Goal: Transaction & Acquisition: Purchase product/service

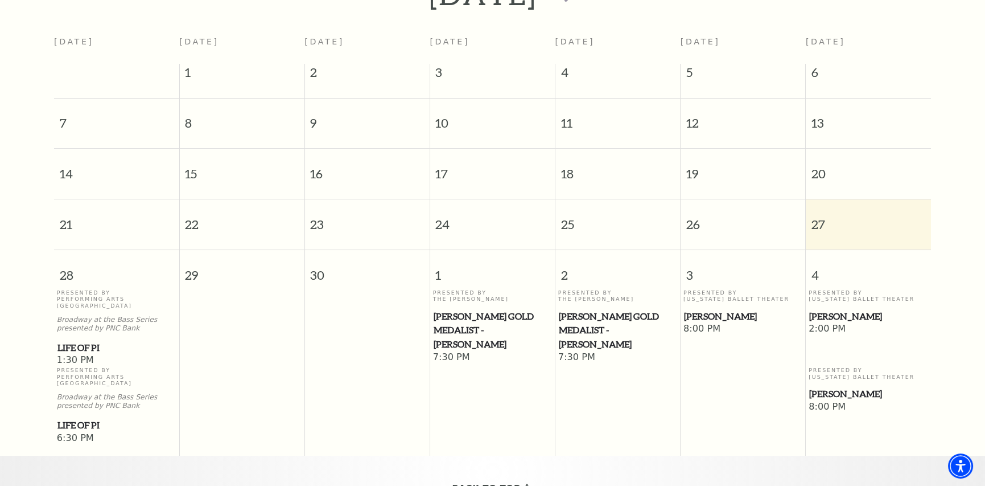
scroll to position [290, 0]
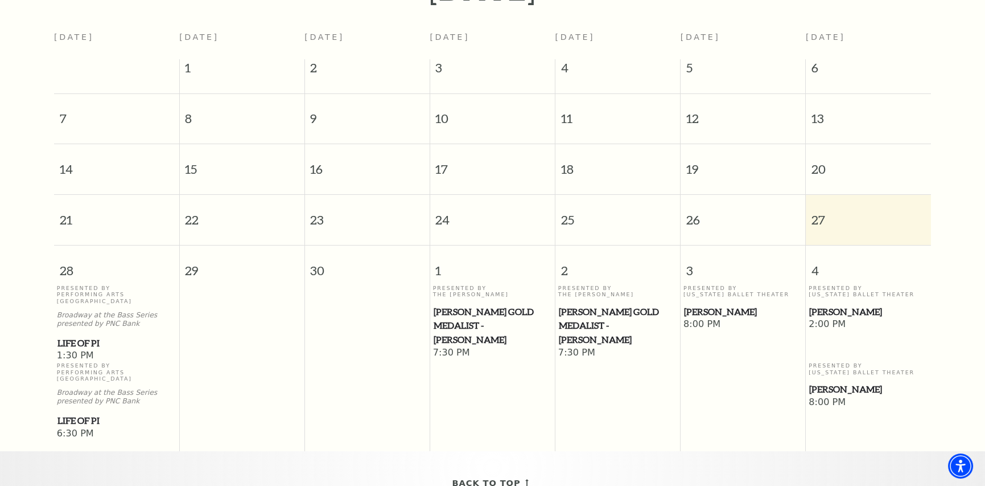
click at [85, 388] on p "Broadway at the Bass Series presented by PNC Bank" at bounding box center [117, 396] width 120 height 17
click at [77, 336] on span "Life of Pi" at bounding box center [116, 343] width 118 height 14
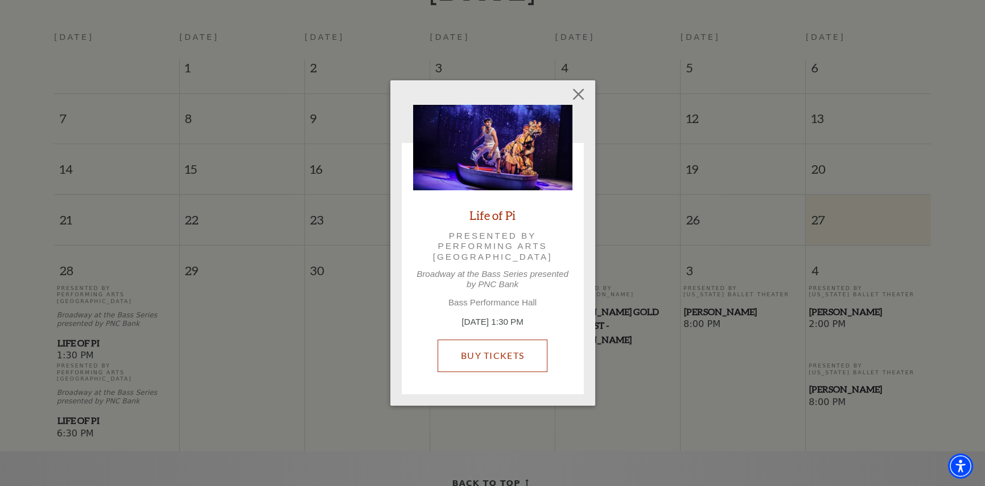
click at [489, 351] on link "Buy Tickets" at bounding box center [493, 355] width 110 height 32
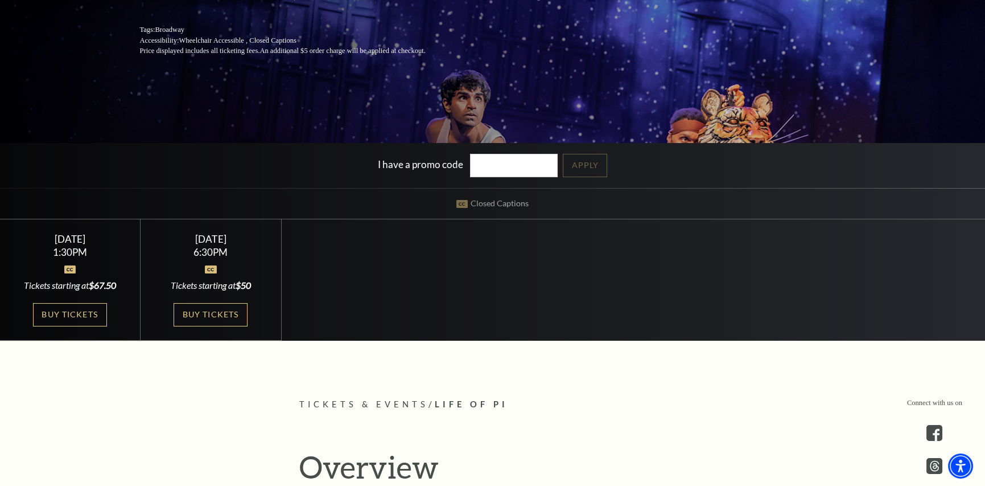
scroll to position [246, 0]
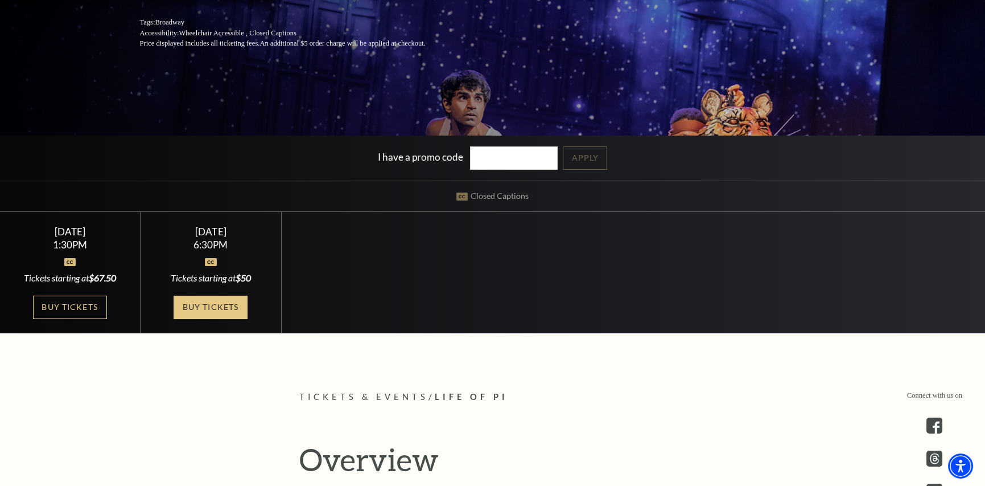
click at [202, 308] on link "Buy Tickets" at bounding box center [211, 306] width 74 height 23
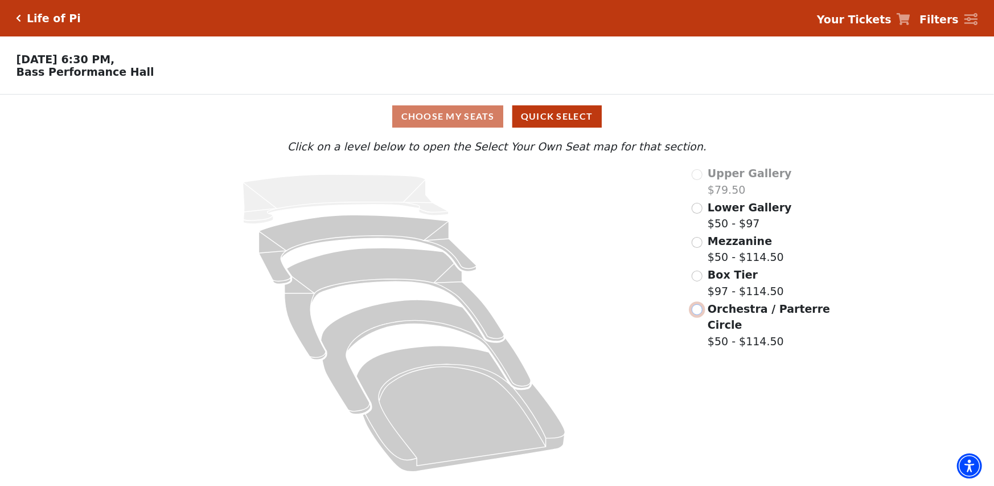
click at [698, 312] on input "Orchestra / Parterre Circle$50 - $114.50\a" at bounding box center [697, 309] width 11 height 11
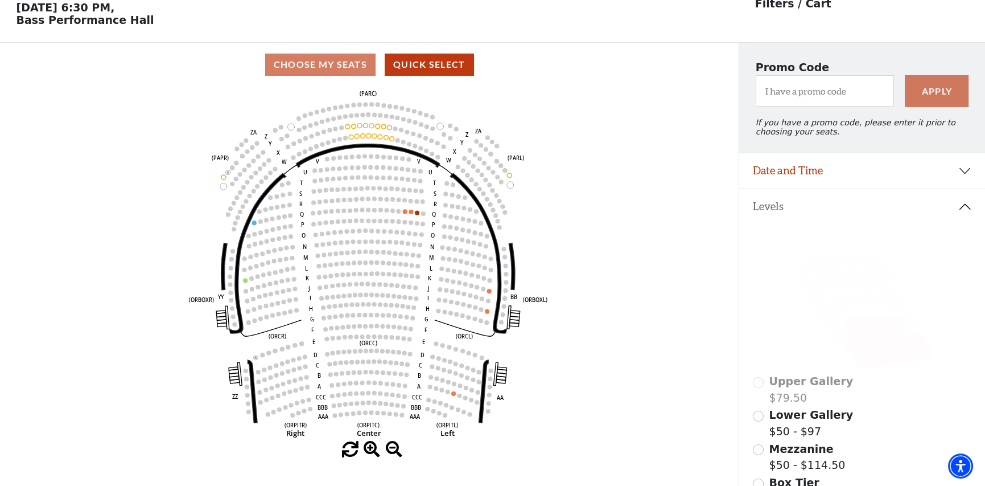
scroll to position [52, 0]
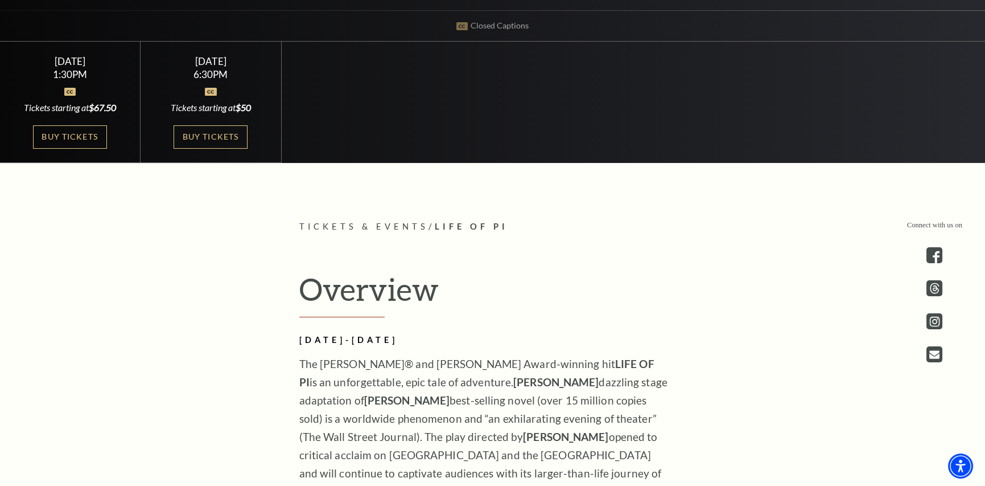
scroll to position [417, 0]
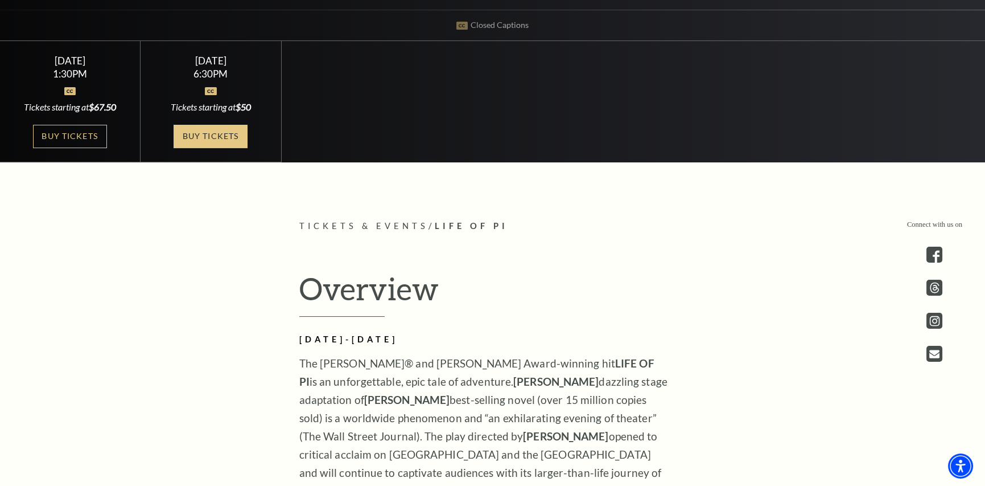
click at [212, 133] on link "Buy Tickets" at bounding box center [211, 136] width 74 height 23
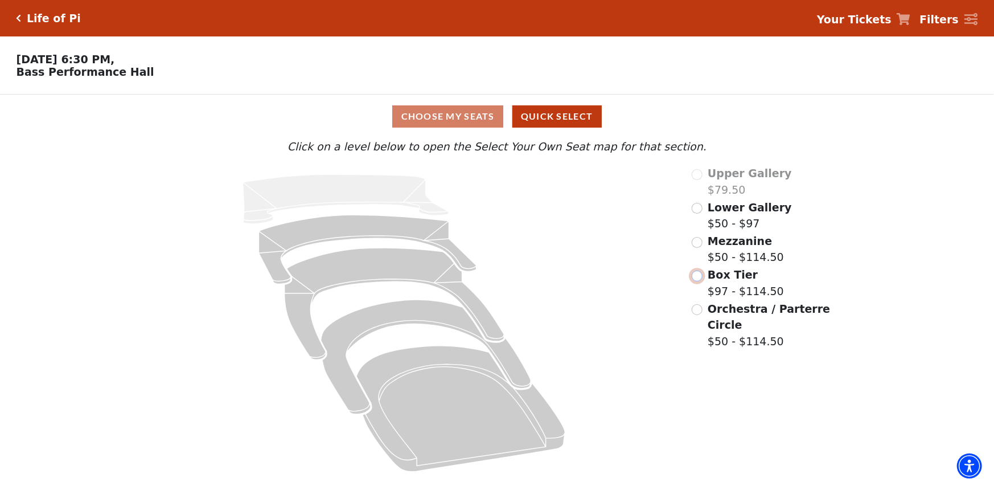
click at [697, 280] on input "Box Tier$97 - $114.50\a" at bounding box center [697, 275] width 11 height 11
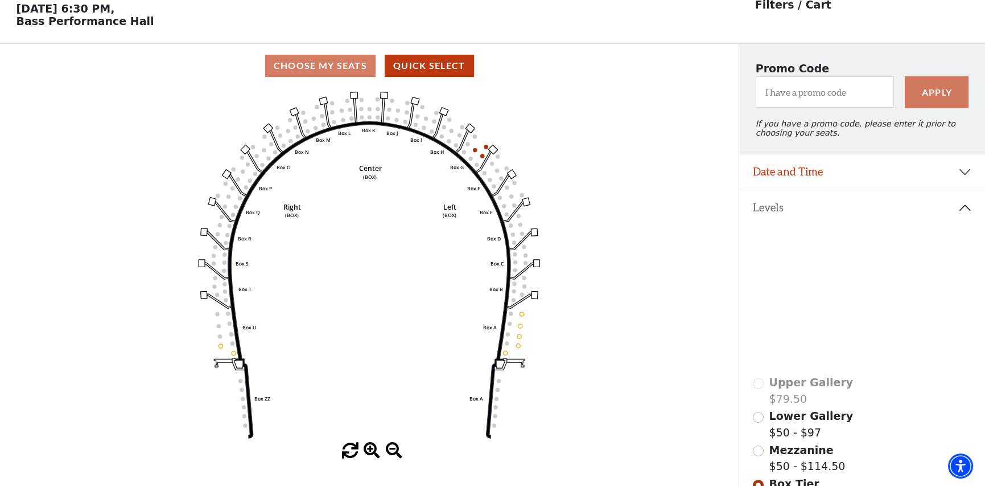
scroll to position [52, 0]
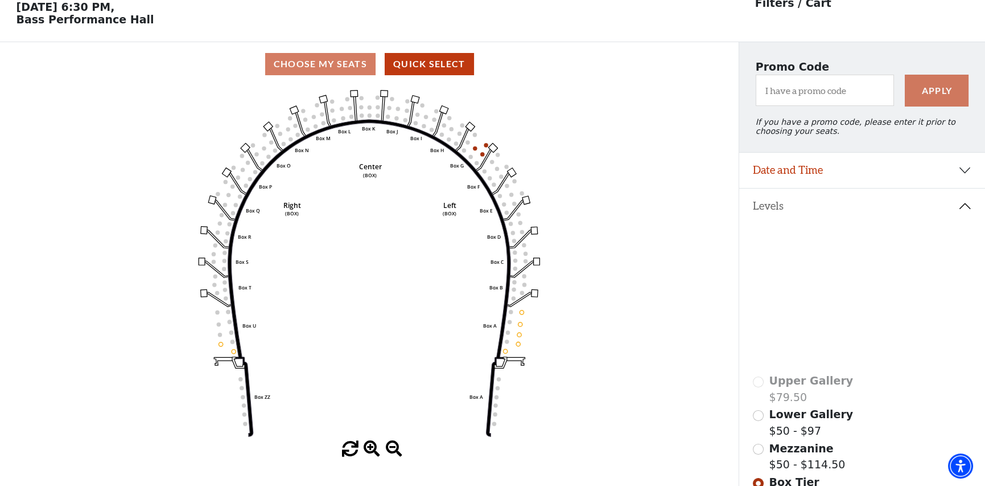
drag, startPoint x: 470, startPoint y: 150, endPoint x: 477, endPoint y: 149, distance: 6.9
click at [476, 149] on icon "Left (BOX) Right (BOX) Center (BOX) Box ZZ Box U Box T Box S Box R Box Q Box P …" at bounding box center [369, 263] width 665 height 355
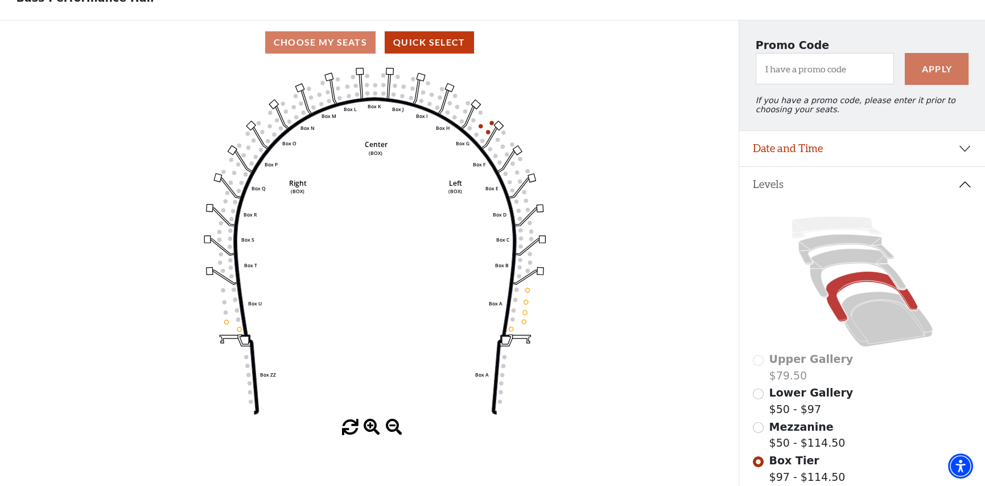
scroll to position [91, 0]
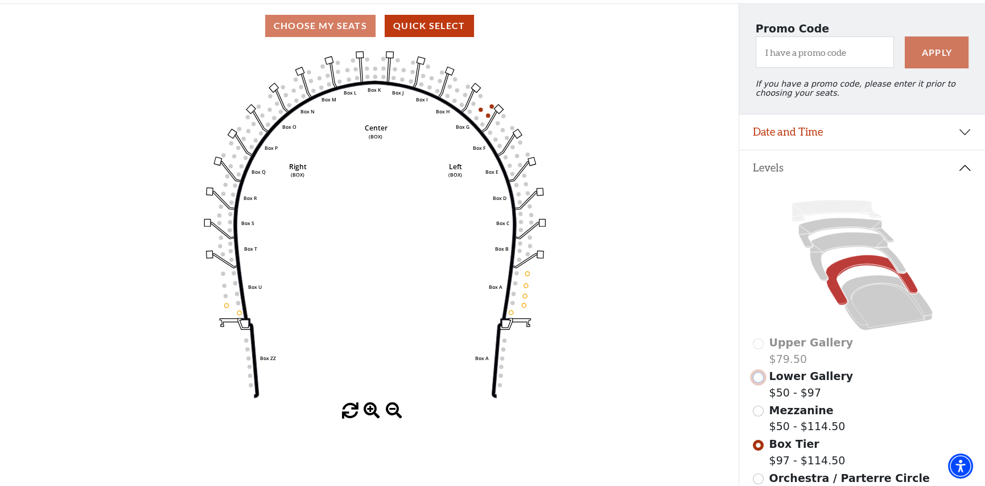
click at [755, 382] on input "Lower Gallery$50 - $97\a" at bounding box center [758, 377] width 11 height 11
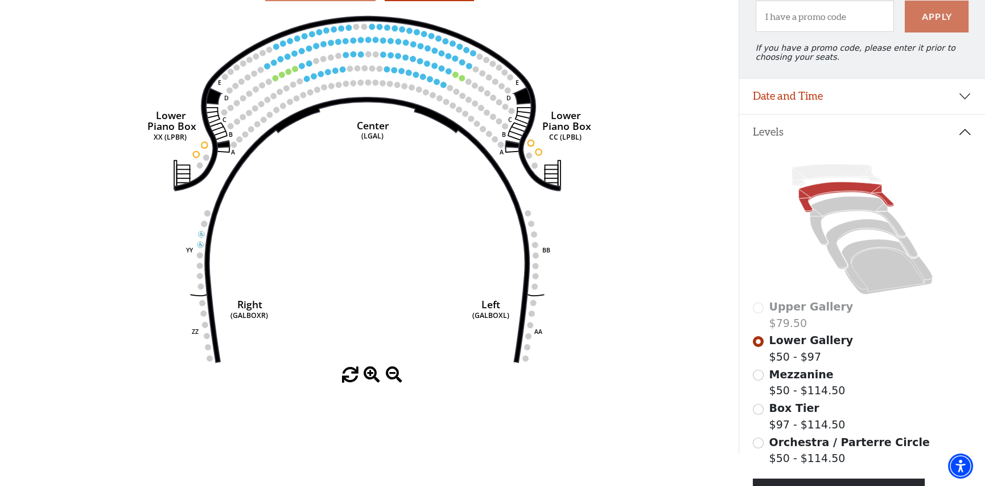
scroll to position [128, 0]
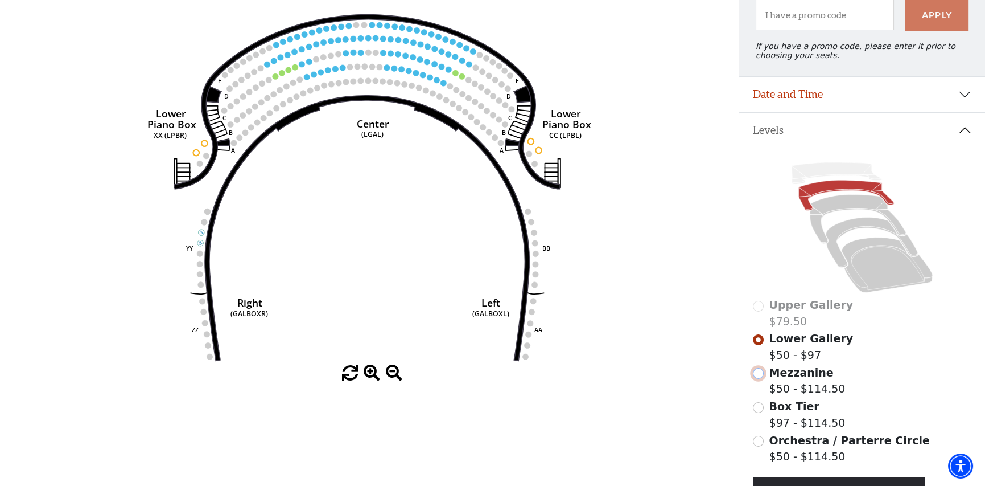
click at [760, 379] on input "Mezzanine$50 - $114.50\a" at bounding box center [758, 373] width 11 height 11
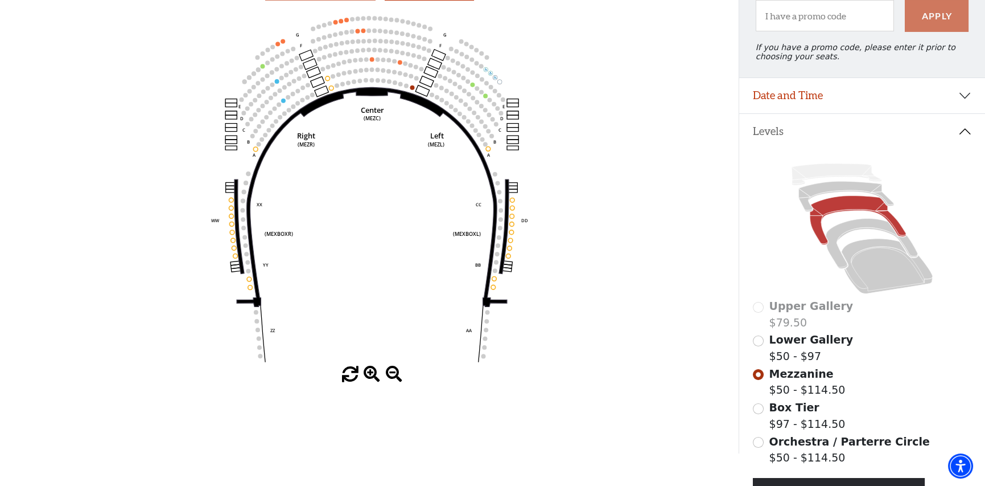
scroll to position [147, 0]
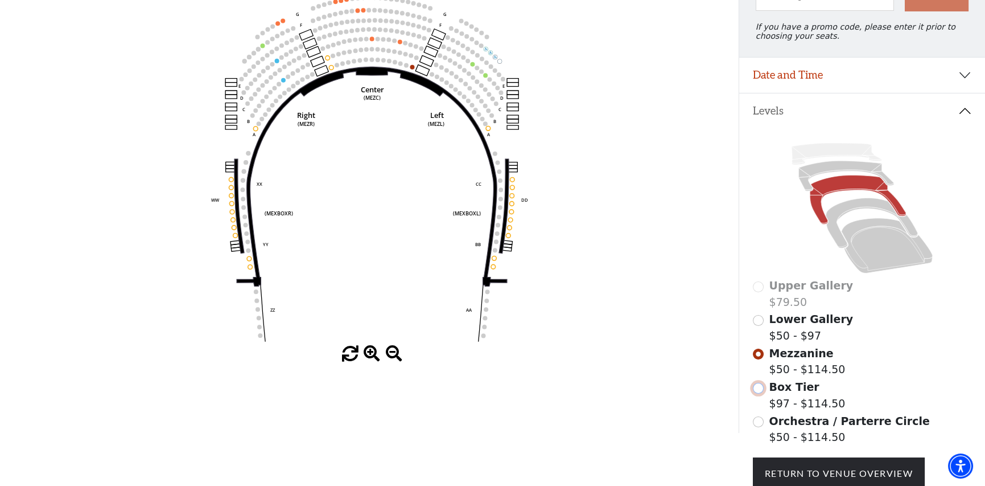
click at [762, 393] on input "Box Tier$97 - $114.50\a" at bounding box center [758, 388] width 11 height 11
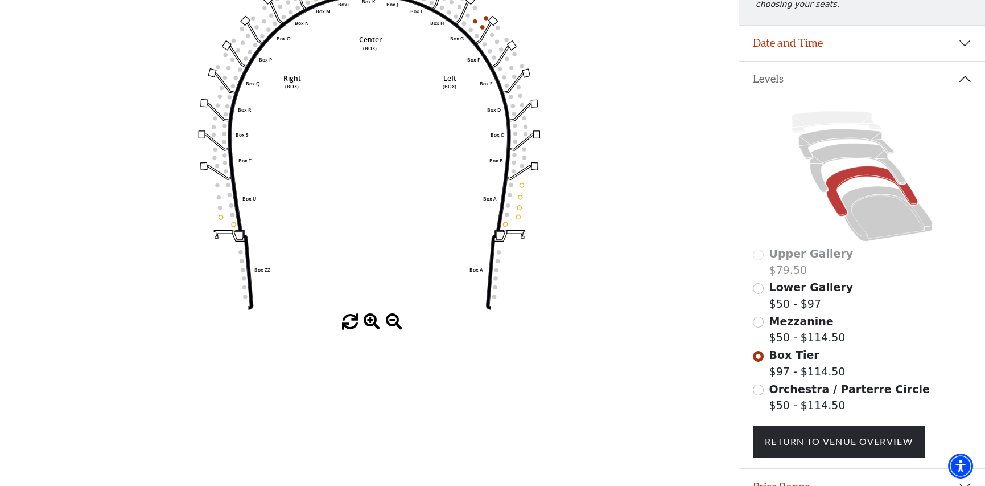
scroll to position [185, 0]
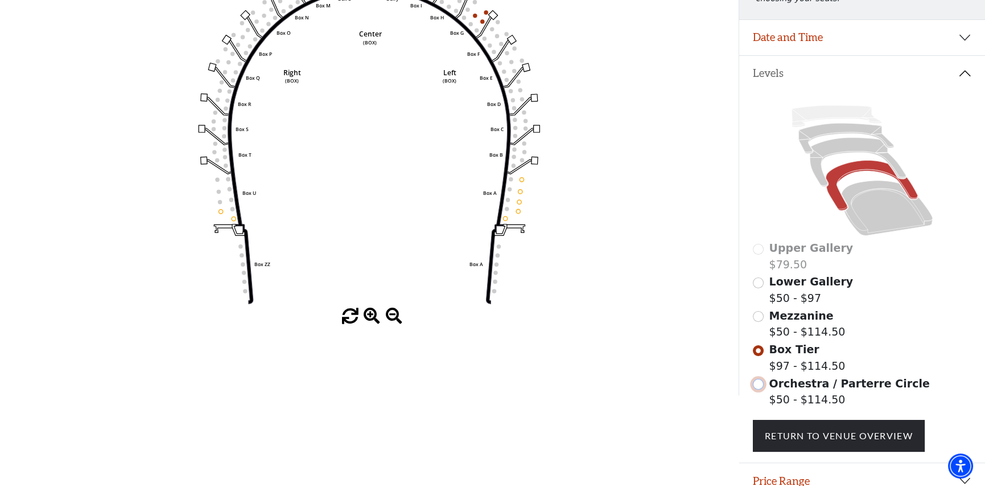
click at [761, 389] on input "Orchestra / Parterre Circle$50 - $114.50\a" at bounding box center [758, 384] width 11 height 11
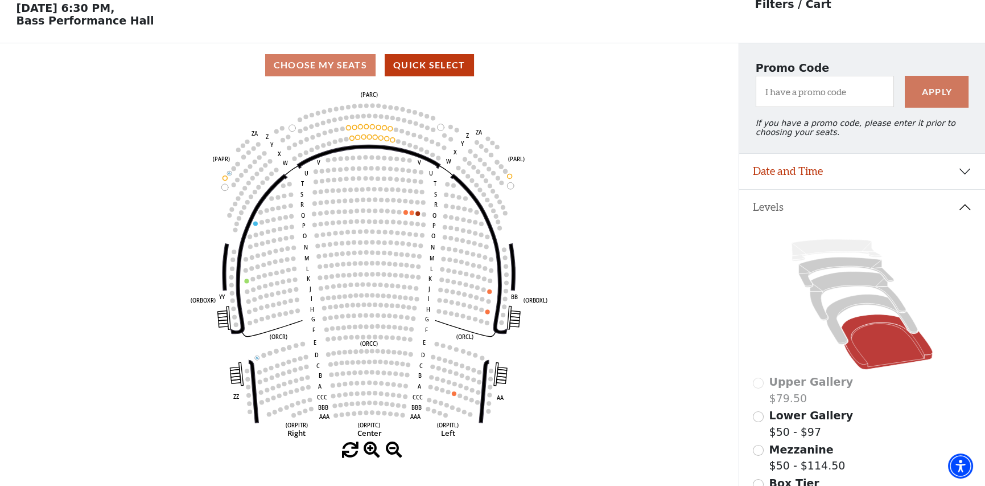
scroll to position [52, 0]
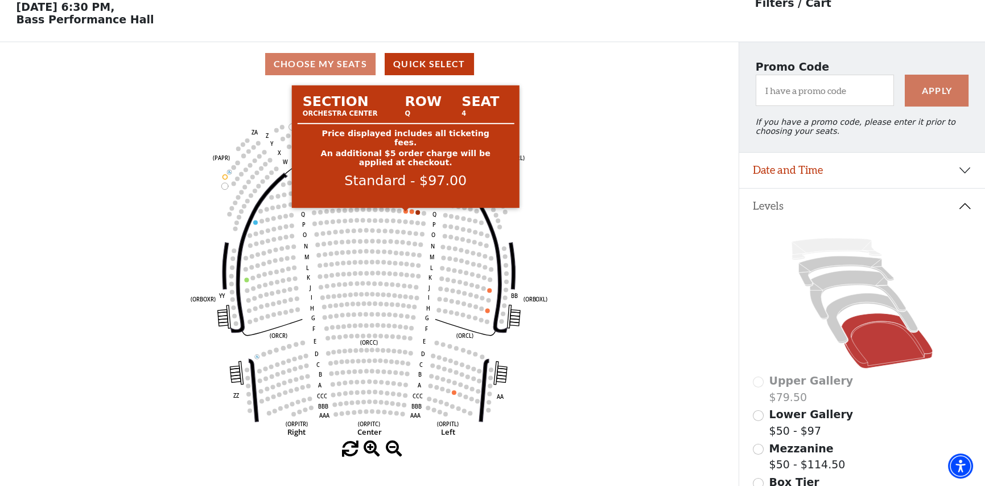
click at [406, 213] on circle at bounding box center [406, 211] width 5 height 5
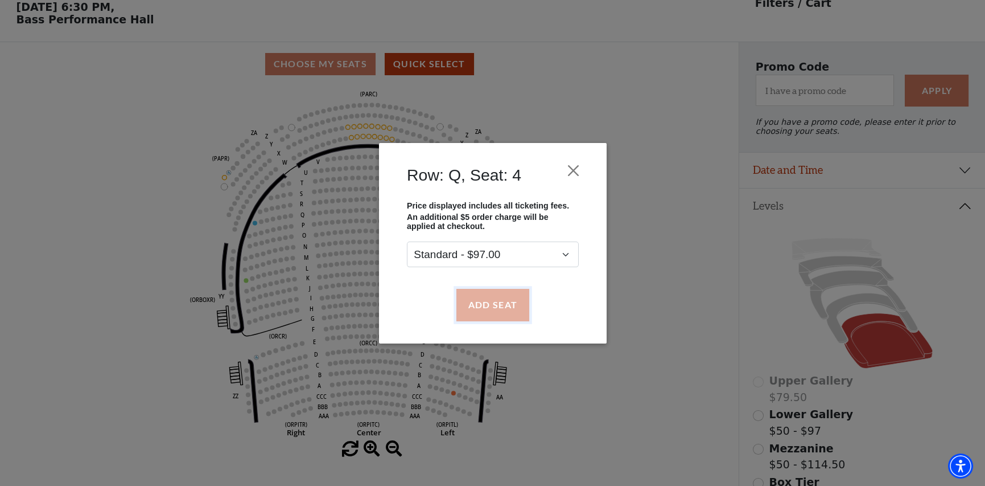
click at [504, 294] on button "Add Seat" at bounding box center [492, 305] width 73 height 32
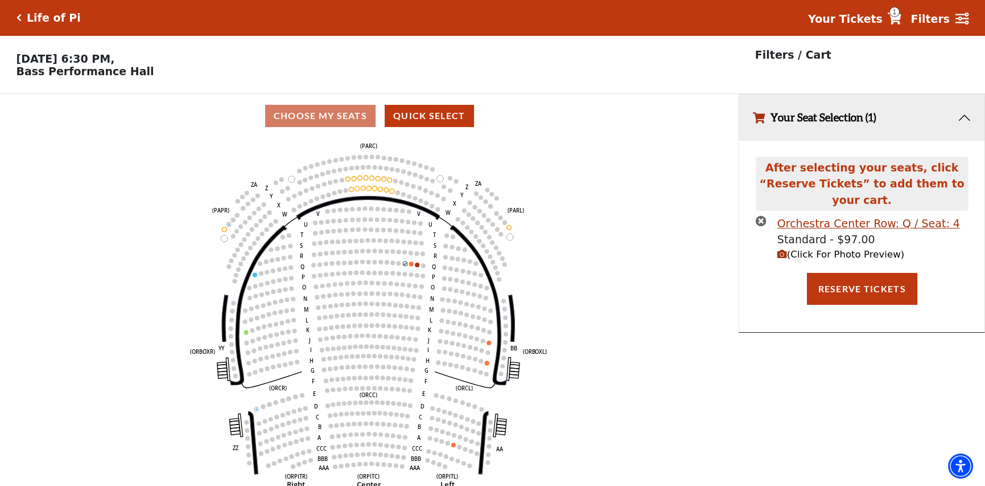
scroll to position [0, 0]
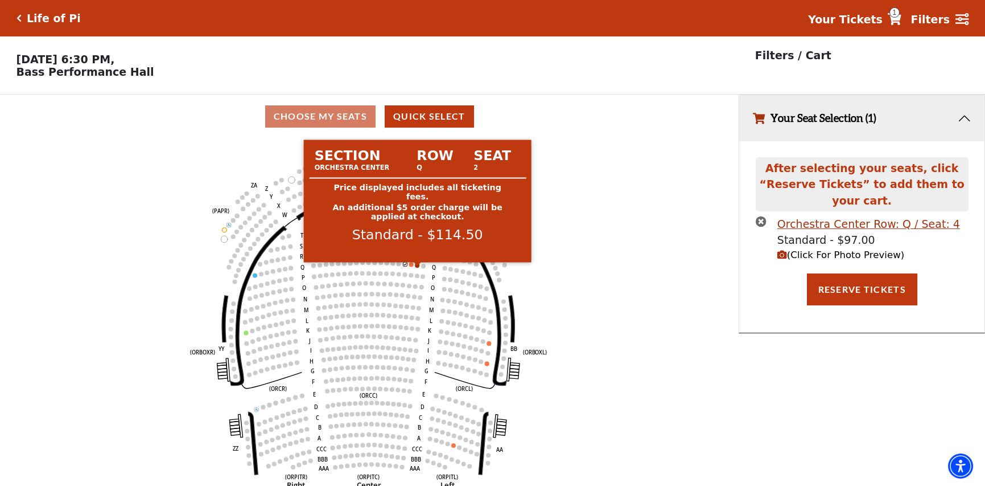
click at [416, 267] on circle at bounding box center [417, 265] width 5 height 5
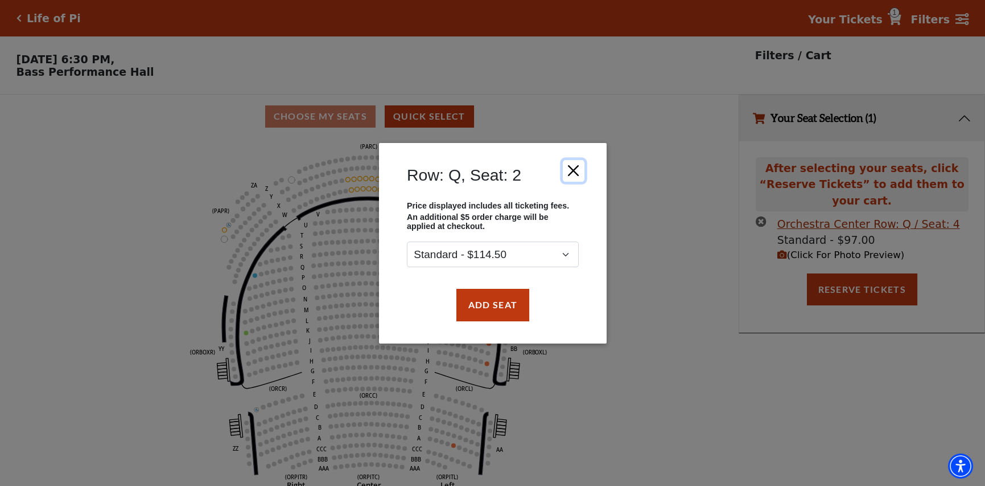
click at [570, 167] on button "Close" at bounding box center [573, 170] width 22 height 22
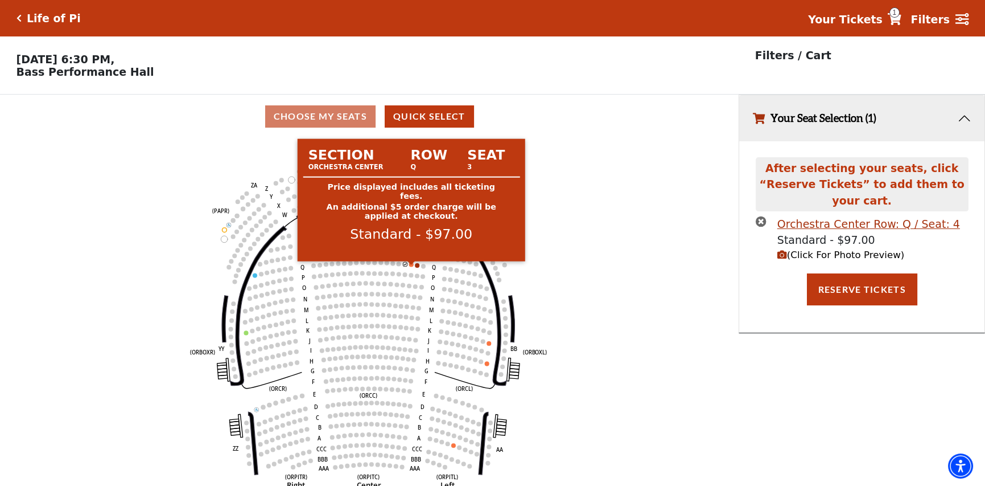
click at [412, 266] on circle at bounding box center [411, 264] width 5 height 5
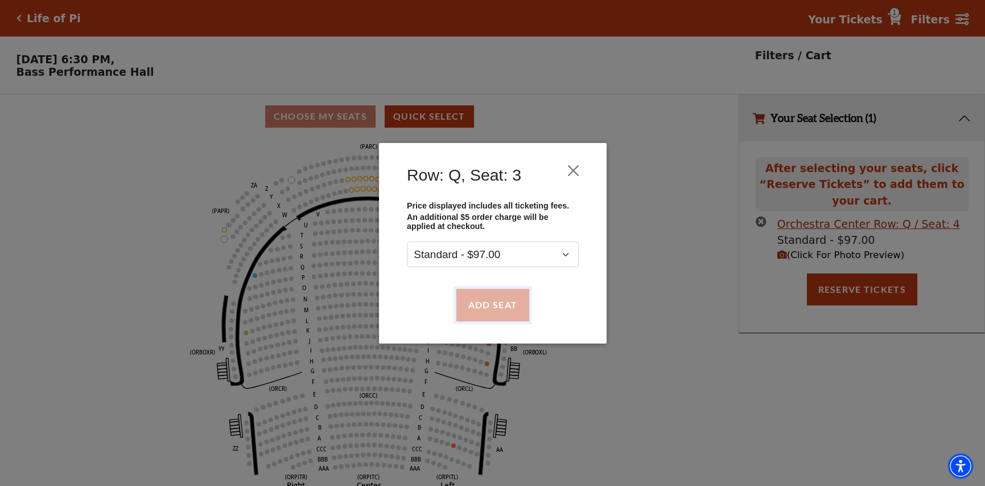
click at [476, 294] on button "Add Seat" at bounding box center [492, 305] width 73 height 32
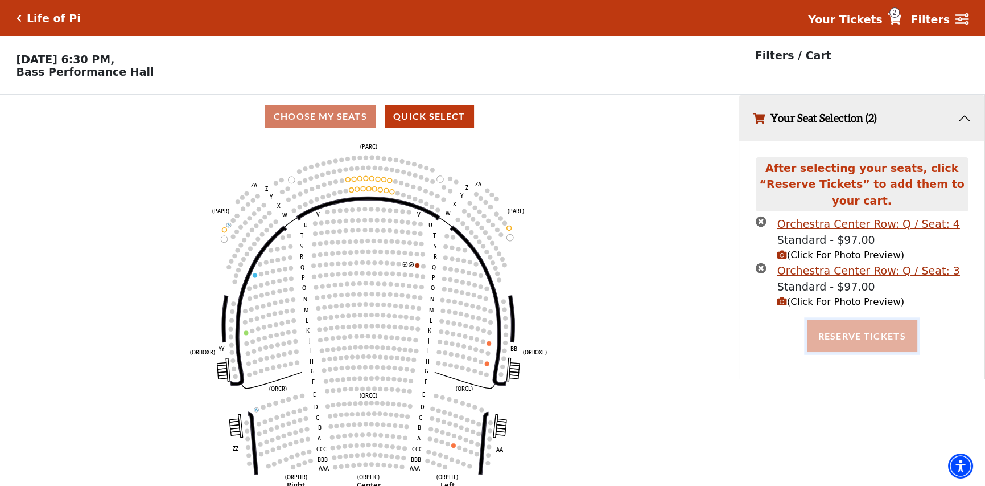
click at [849, 326] on button "Reserve Tickets" at bounding box center [862, 336] width 110 height 32
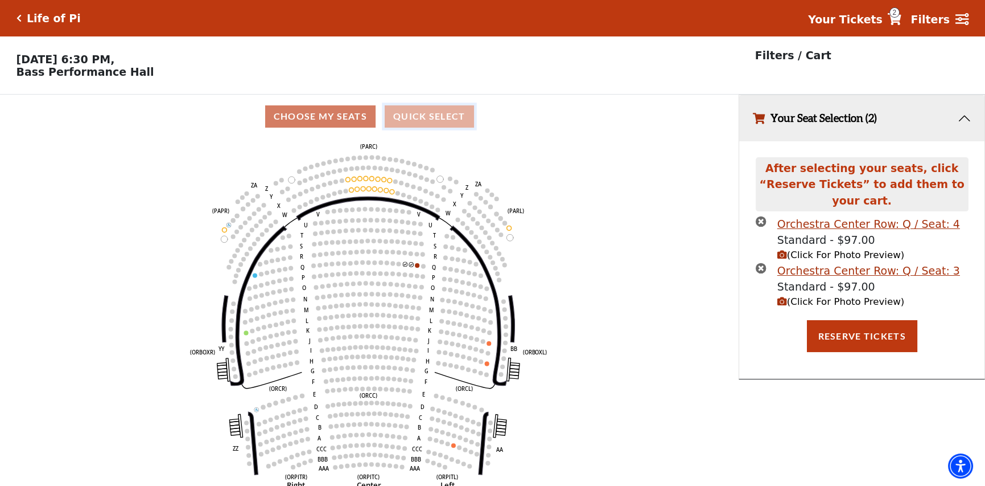
click at [411, 124] on button "Quick Select" at bounding box center [429, 116] width 89 height 22
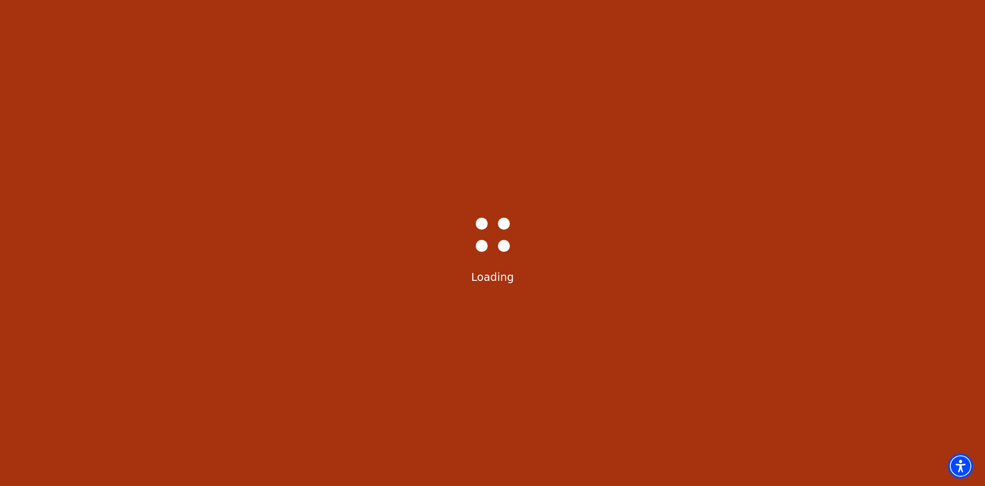
select select "6218"
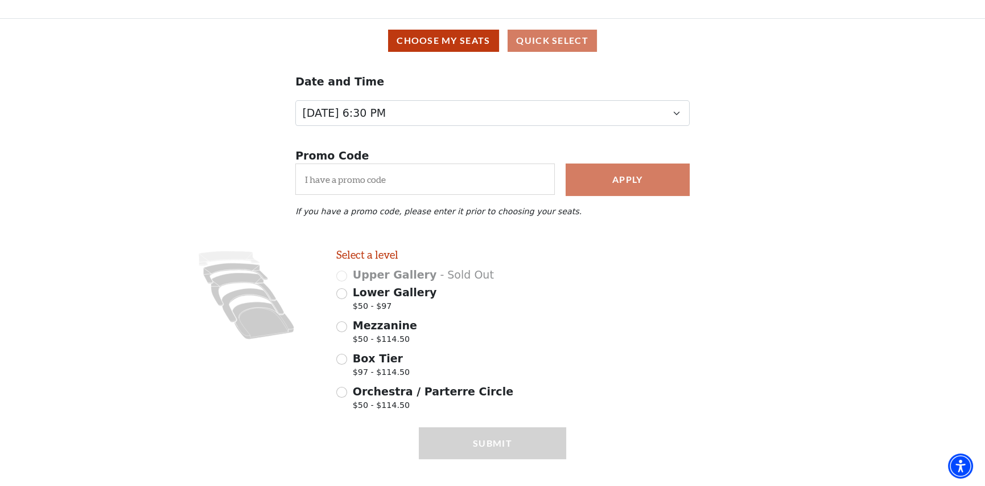
scroll to position [98, 0]
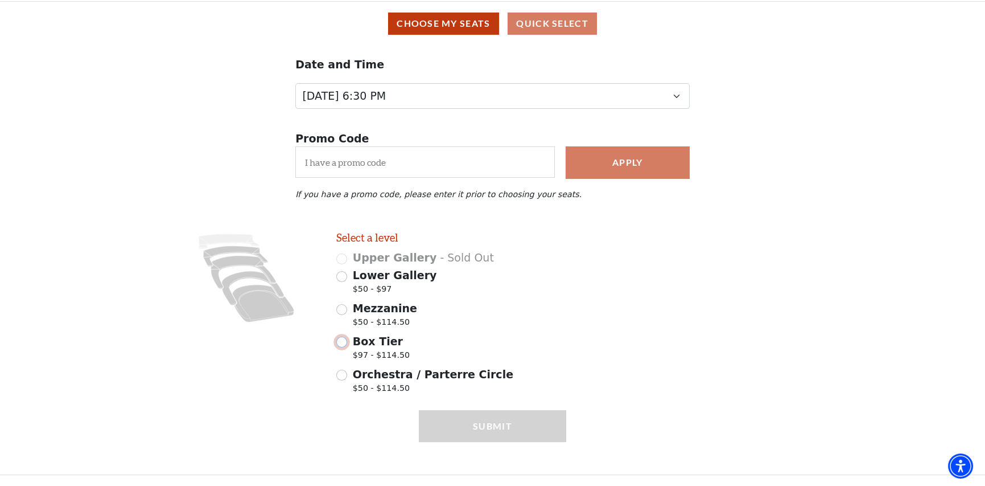
click at [346, 343] on input "Box Tier $97 - $114.50" at bounding box center [341, 341] width 11 height 11
radio input "true"
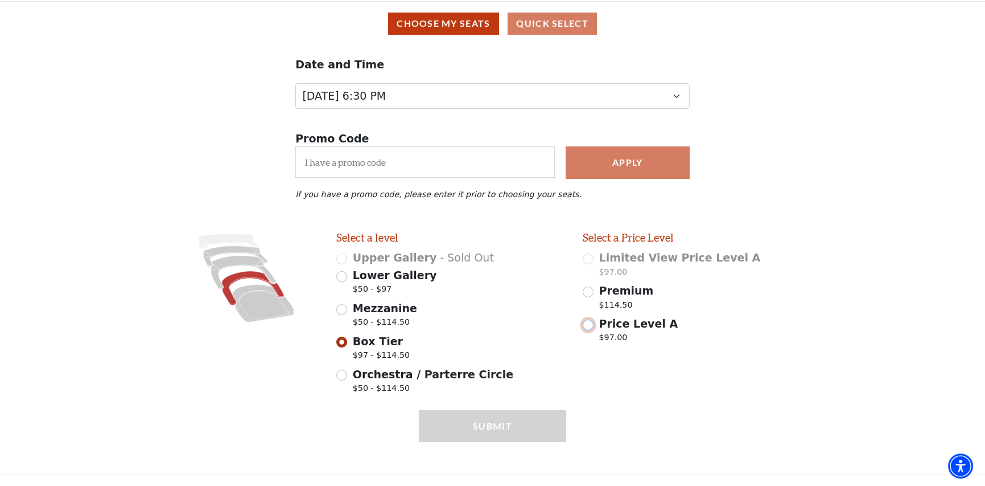
click at [592, 322] on input "Price Level A $97.00" at bounding box center [588, 324] width 11 height 11
radio input "true"
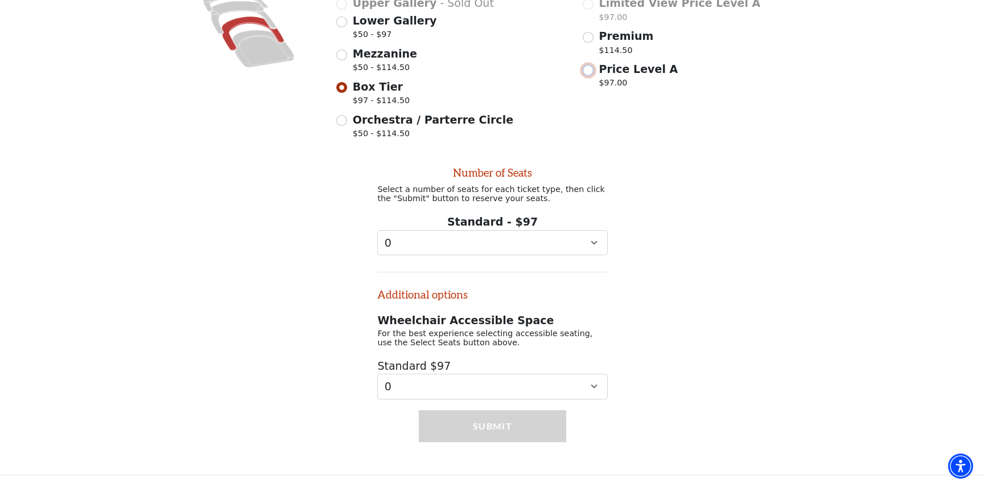
scroll to position [359, 0]
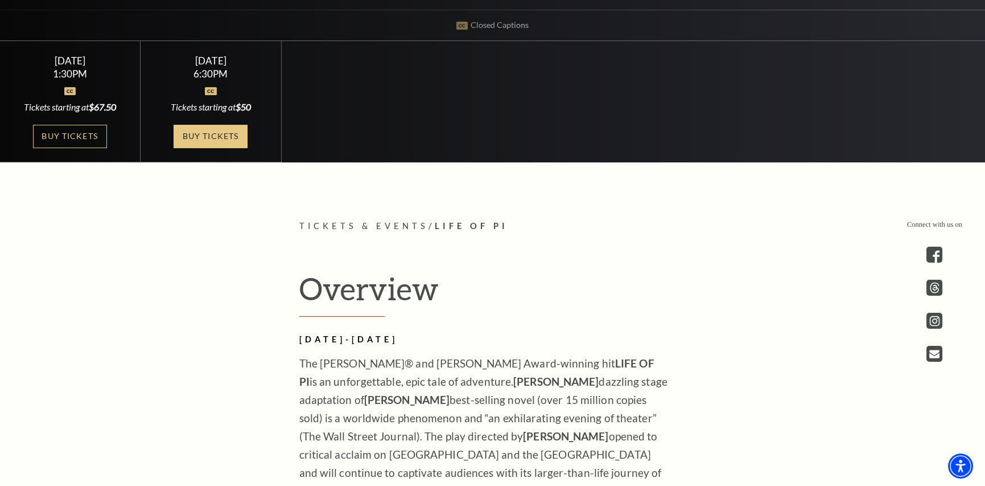
click at [212, 130] on link "Buy Tickets" at bounding box center [211, 136] width 74 height 23
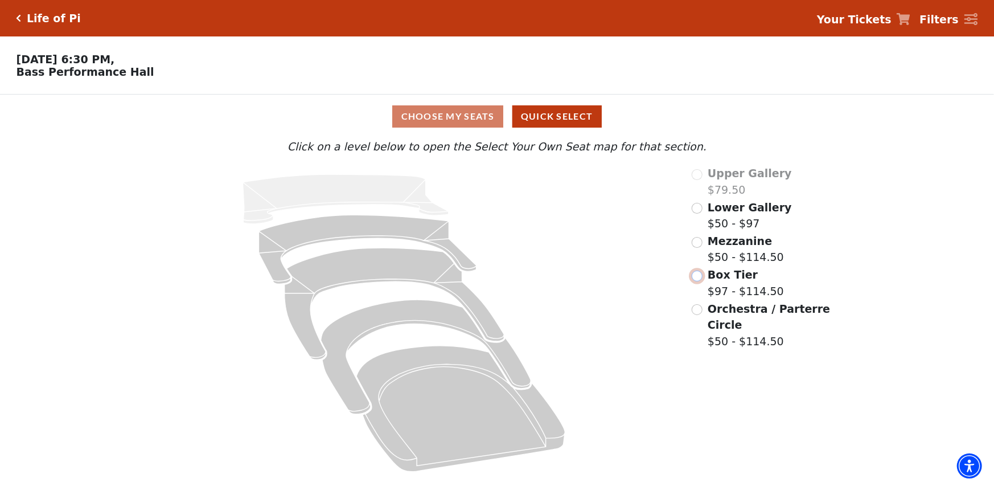
click at [698, 280] on input "Box Tier$97 - $114.50\a" at bounding box center [697, 275] width 11 height 11
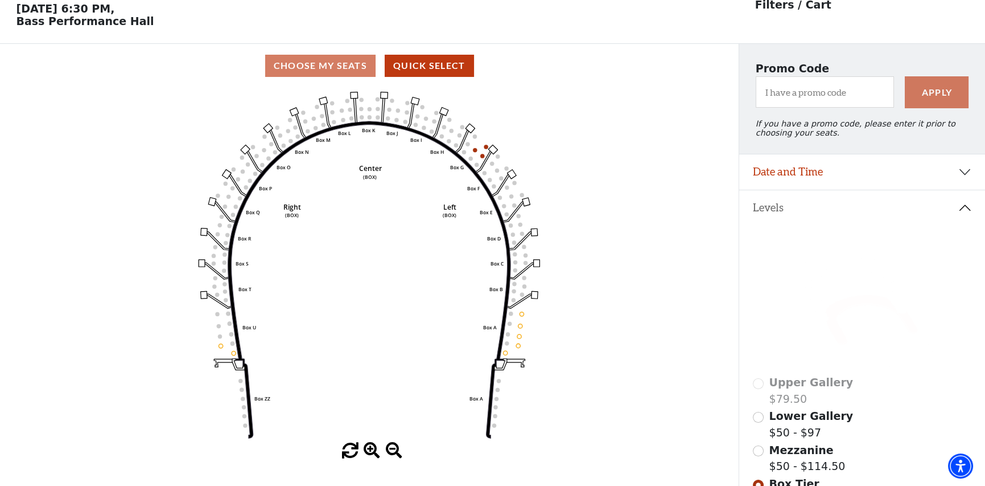
scroll to position [52, 0]
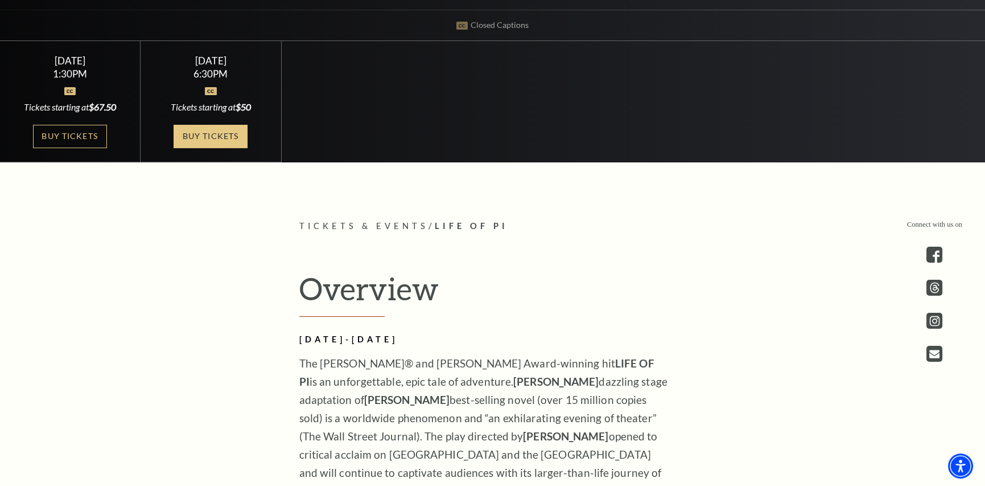
click at [219, 132] on link "Buy Tickets" at bounding box center [211, 136] width 74 height 23
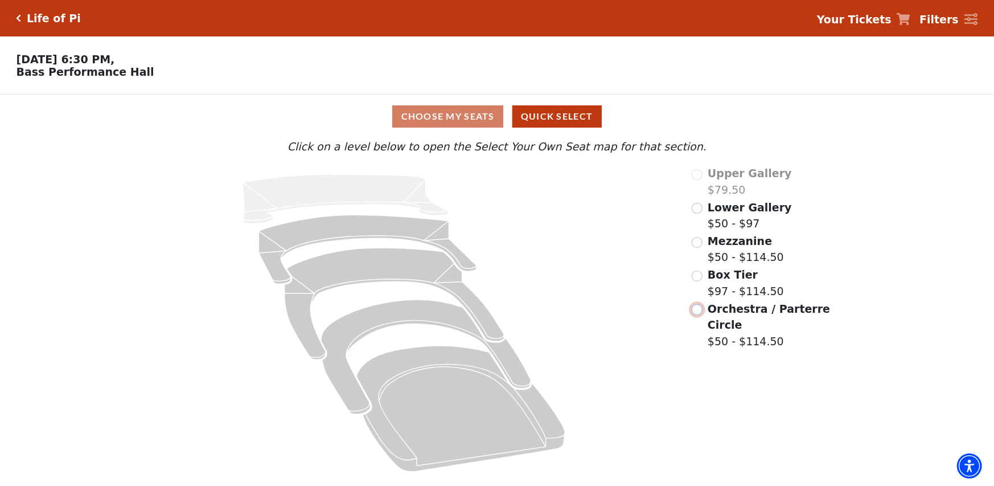
click at [697, 313] on input "Orchestra / Parterre Circle$50 - $114.50\a" at bounding box center [697, 309] width 11 height 11
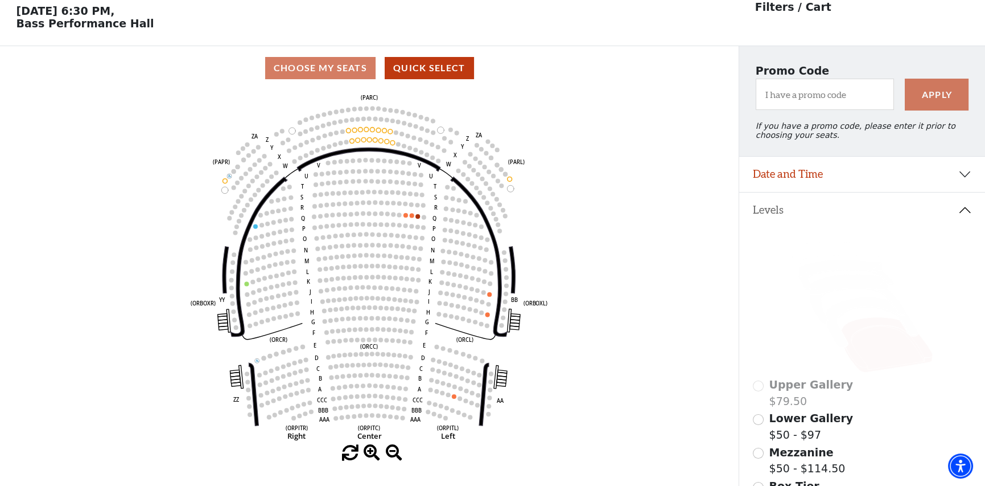
scroll to position [52, 0]
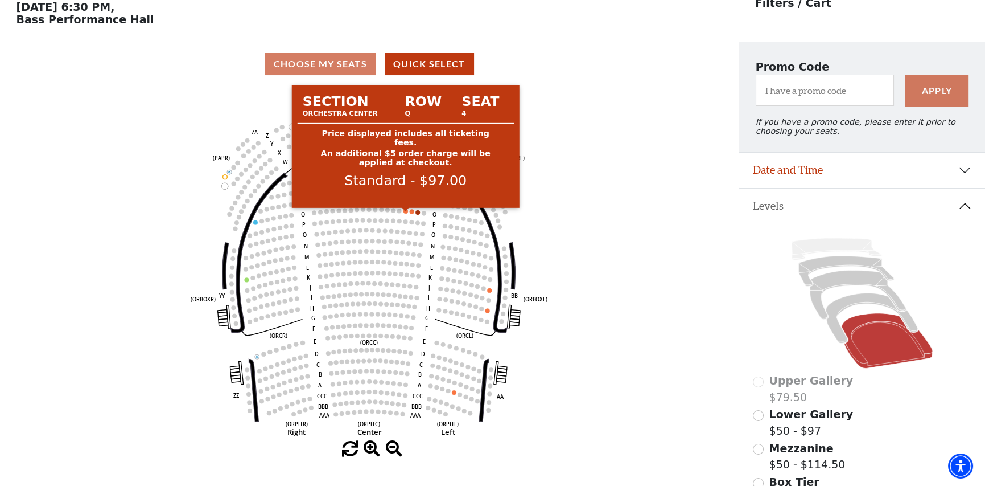
click at [405, 213] on circle at bounding box center [406, 211] width 5 height 5
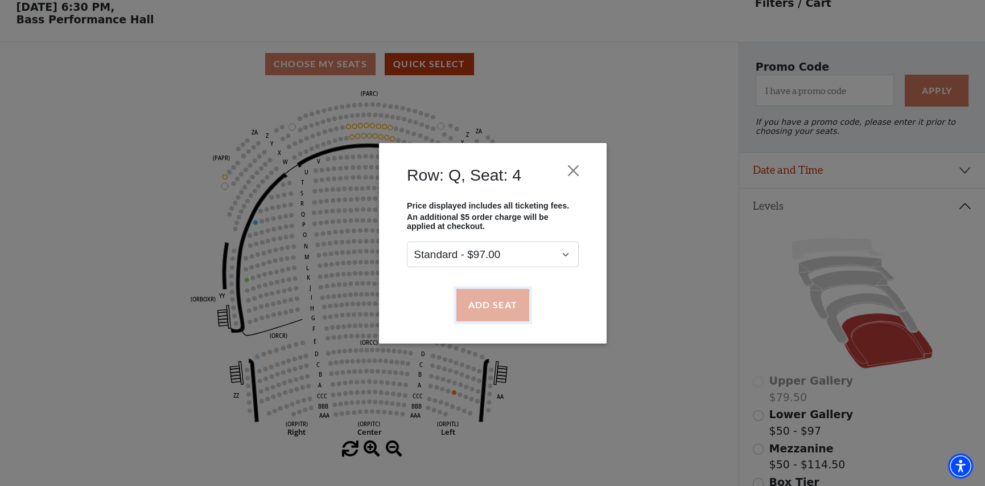
click at [507, 308] on button "Add Seat" at bounding box center [492, 305] width 73 height 32
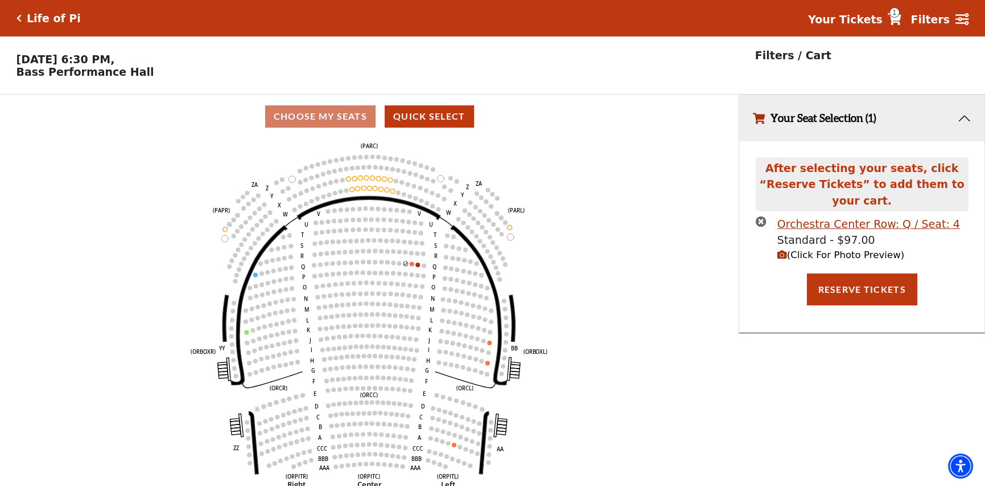
scroll to position [0, 0]
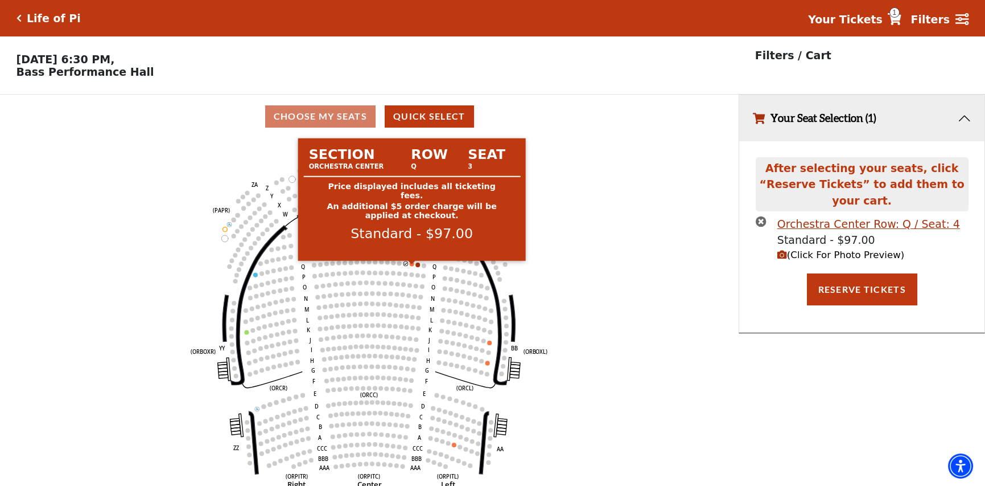
click at [412, 266] on circle at bounding box center [412, 263] width 5 height 5
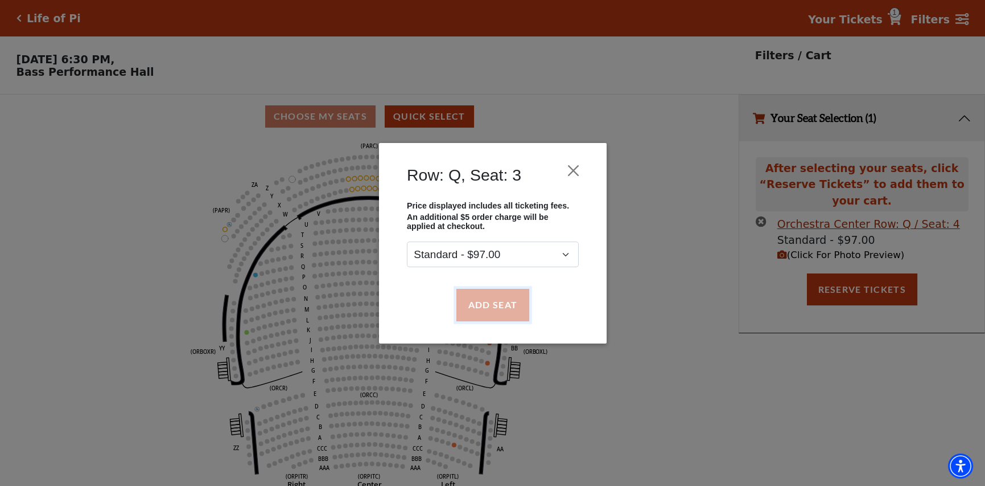
click at [505, 296] on button "Add Seat" at bounding box center [492, 305] width 73 height 32
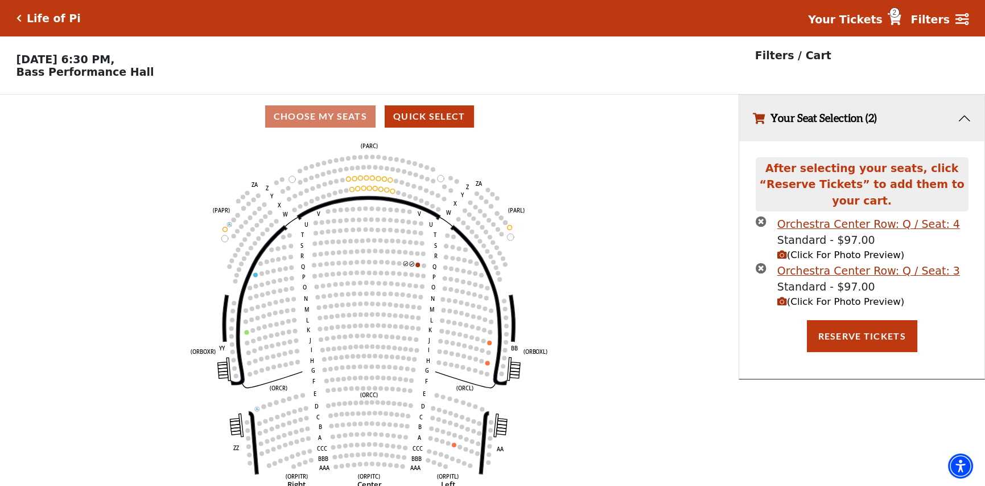
click at [847, 296] on span "(Click For Photo Preview)" at bounding box center [841, 301] width 127 height 11
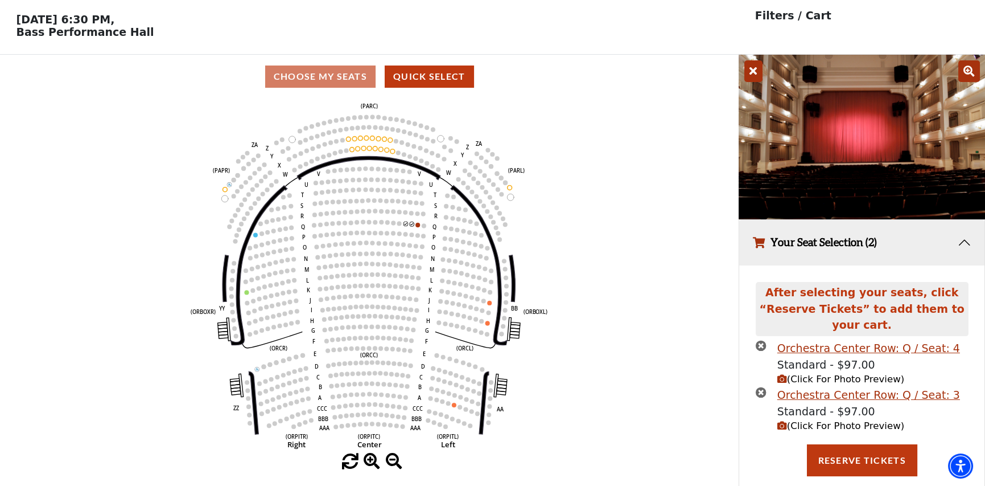
scroll to position [46, 0]
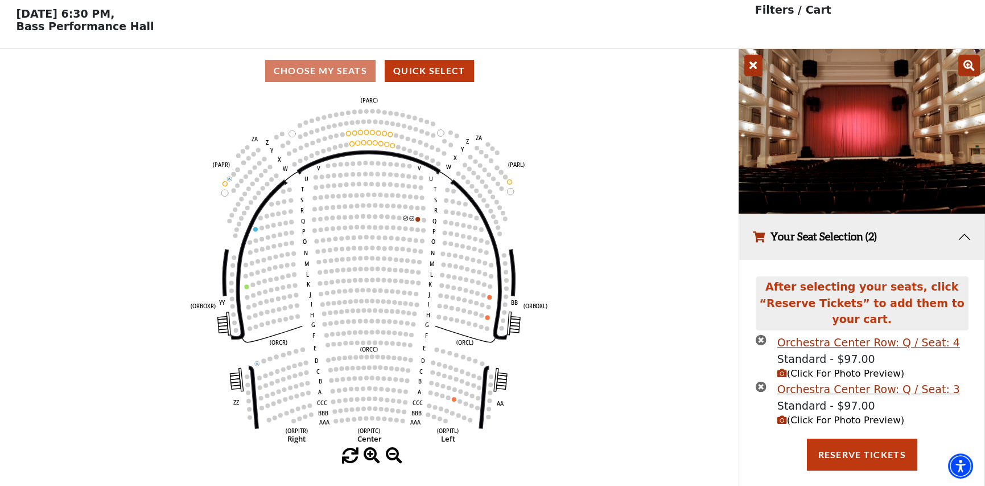
click at [850, 368] on span "(Click For Photo Preview)" at bounding box center [841, 373] width 127 height 11
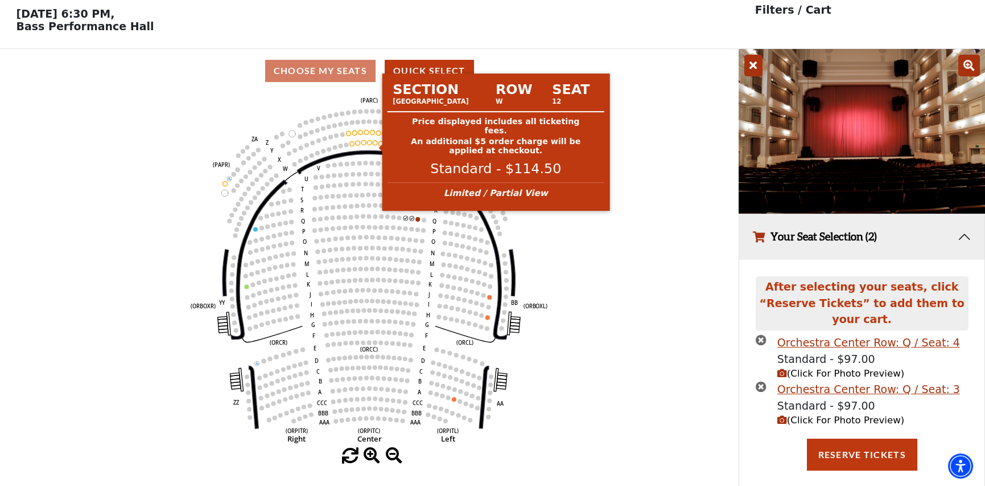
click at [373, 144] on icon "Left (ORPITL) Right (ORPITR) Center (ORPITC) ZZ AA YY BB ZA ZA (ORCL) (ORCR) (O…" at bounding box center [369, 270] width 665 height 355
click at [375, 145] on circle at bounding box center [375, 143] width 5 height 5
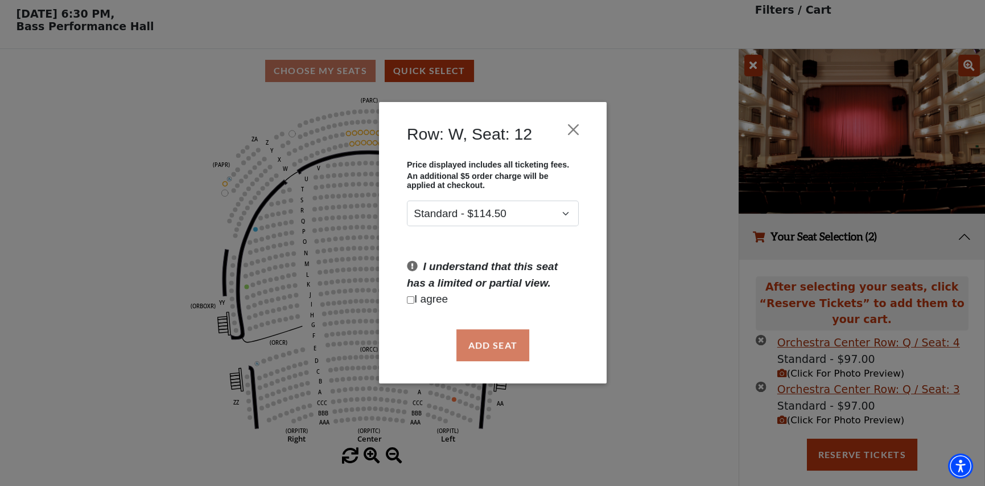
click at [409, 299] on input "Checkbox field" at bounding box center [410, 299] width 7 height 7
checkbox input "true"
click at [474, 340] on button "Add Seat" at bounding box center [492, 345] width 73 height 32
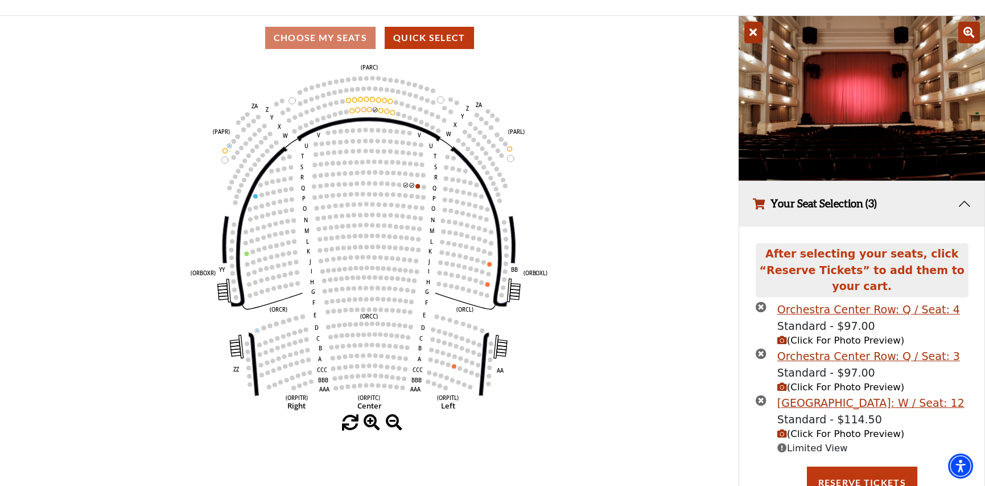
click at [852, 428] on span "(Click For Photo Preview)" at bounding box center [841, 433] width 127 height 11
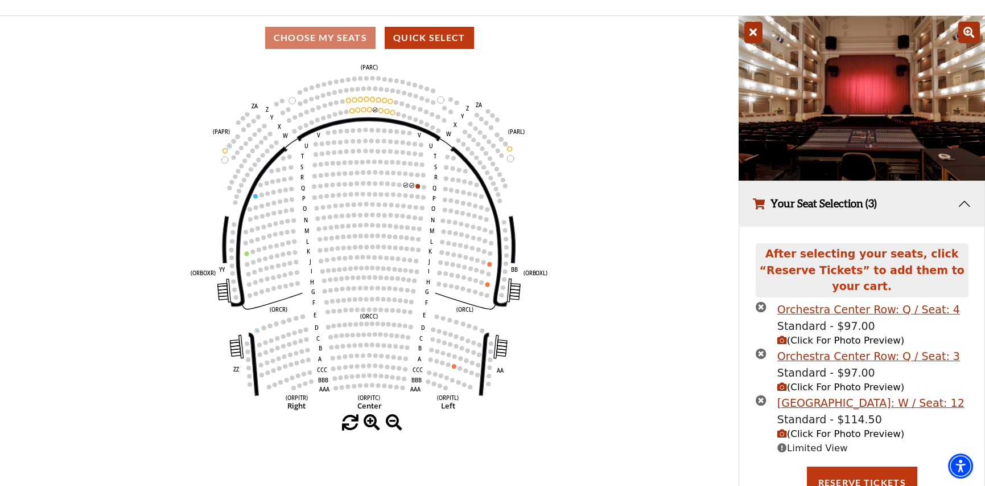
click at [762, 394] on icon "times-circle" at bounding box center [761, 399] width 11 height 11
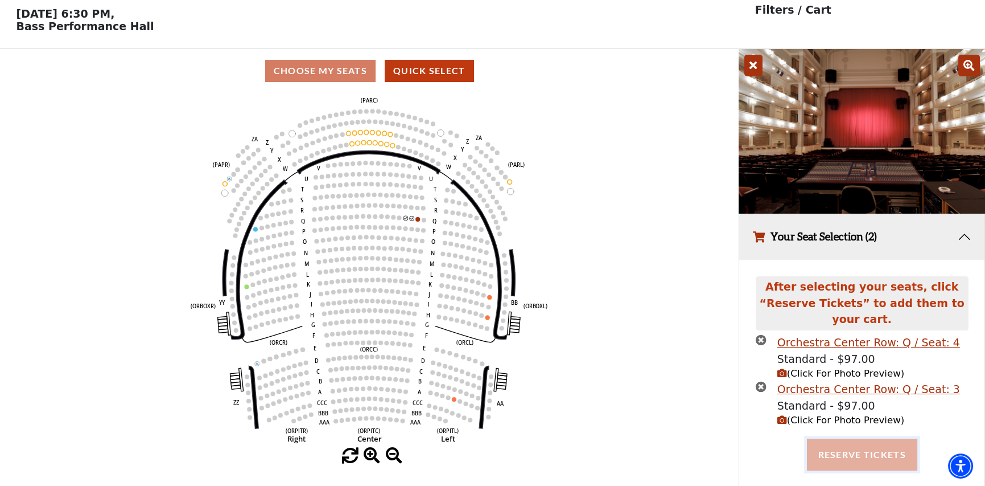
click at [883, 442] on button "Reserve Tickets" at bounding box center [862, 454] width 110 height 32
click at [849, 447] on button "Reserve Tickets" at bounding box center [862, 454] width 110 height 32
click at [845, 439] on button "Reserve Tickets" at bounding box center [862, 454] width 110 height 32
click at [766, 381] on icon "times-circle" at bounding box center [761, 386] width 11 height 11
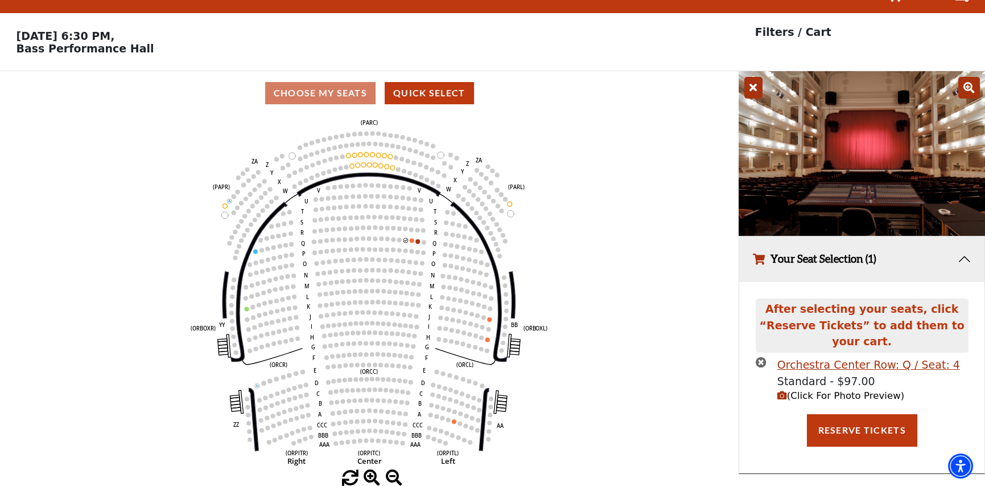
click at [762, 356] on icon "times-circle" at bounding box center [761, 361] width 11 height 11
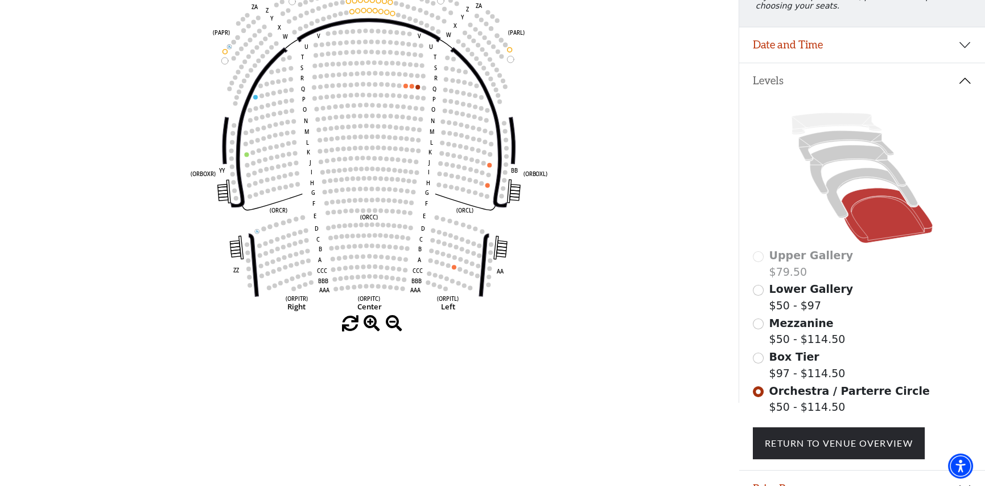
scroll to position [173, 0]
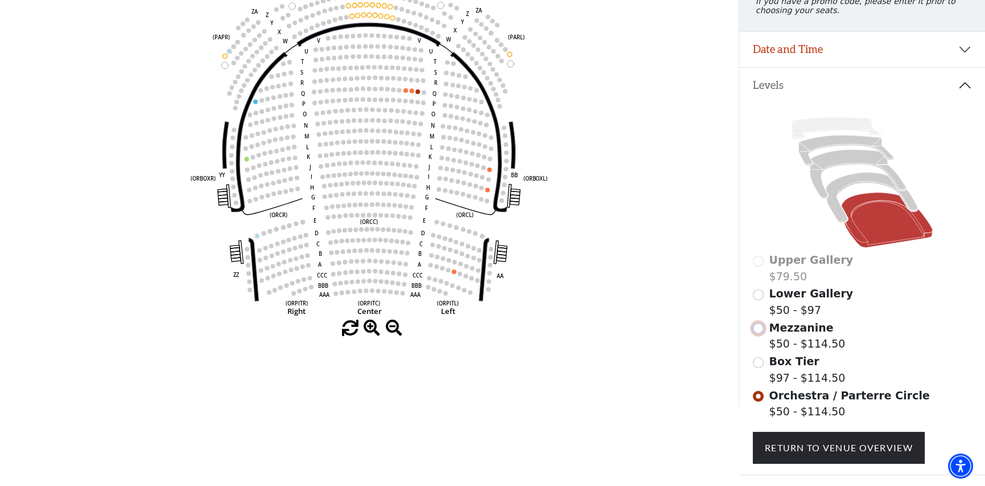
click at [761, 332] on input "Mezzanine$50 - $114.50\a" at bounding box center [758, 328] width 11 height 11
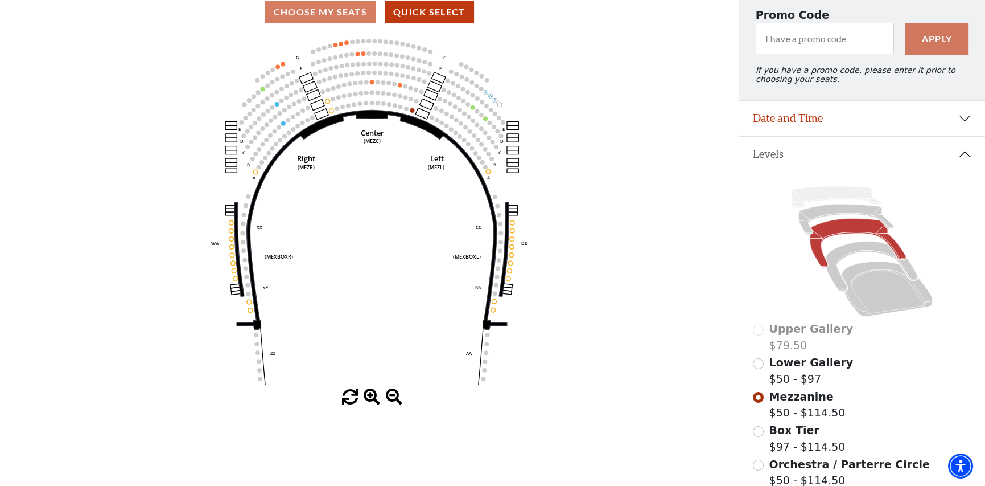
scroll to position [109, 0]
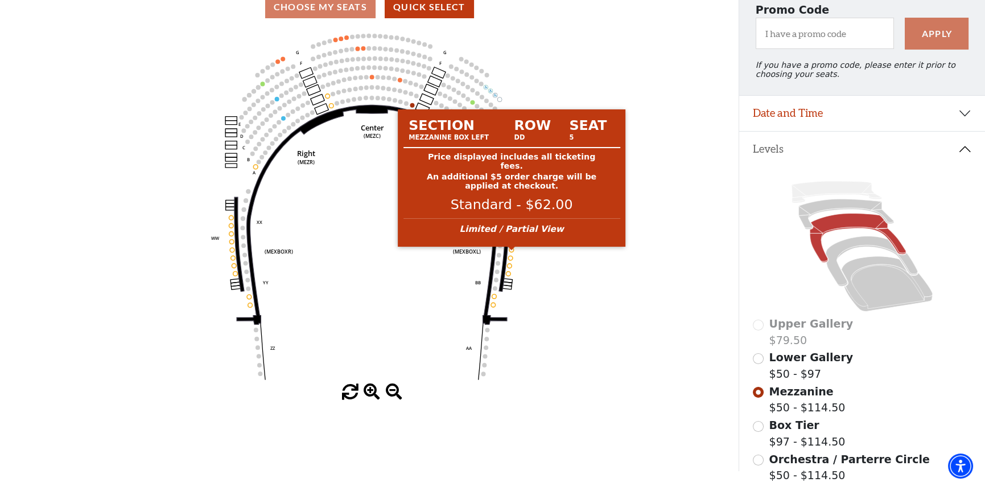
click at [513, 252] on circle at bounding box center [511, 250] width 5 height 5
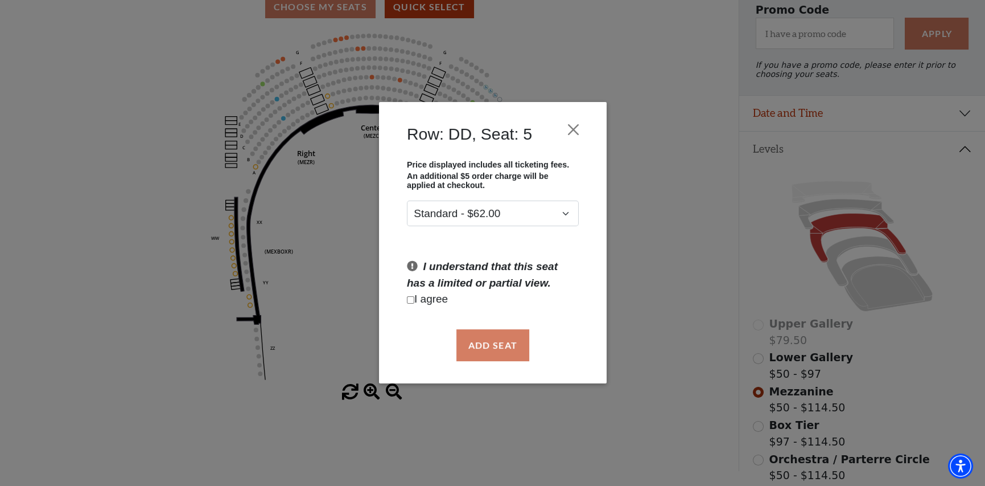
click at [413, 302] on input "Checkbox field" at bounding box center [410, 299] width 7 height 7
checkbox input "true"
click at [485, 339] on button "Add Seat" at bounding box center [492, 345] width 73 height 32
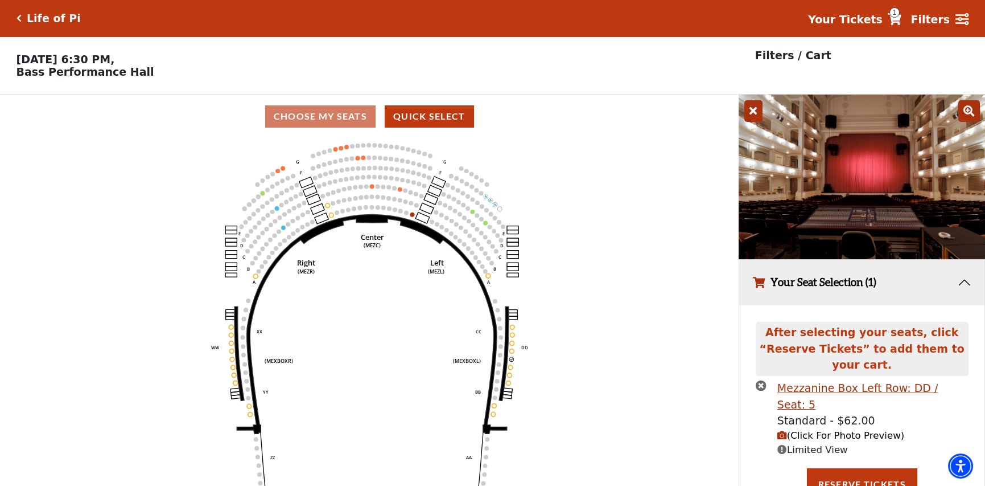
scroll to position [0, 0]
click at [808, 430] on span "(Click For Photo Preview)" at bounding box center [841, 435] width 127 height 11
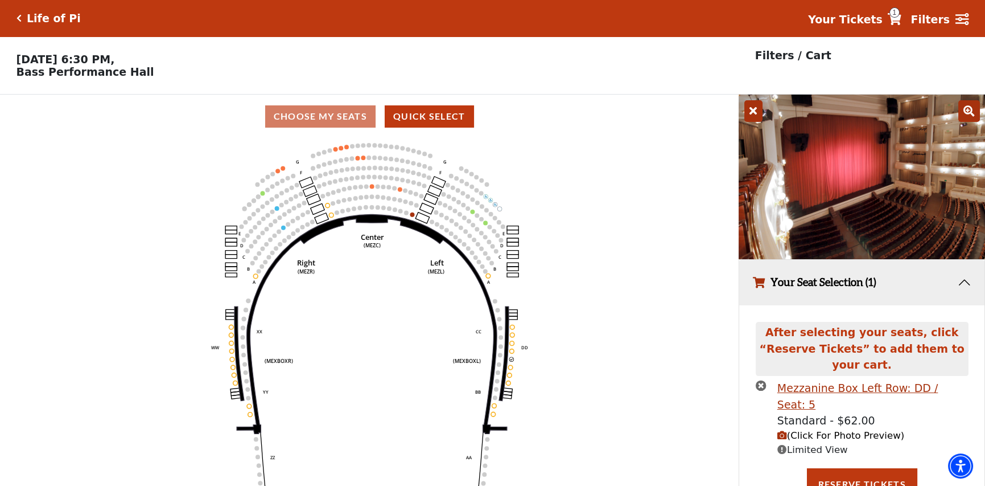
click at [764, 380] on icon "times-circle" at bounding box center [761, 385] width 11 height 11
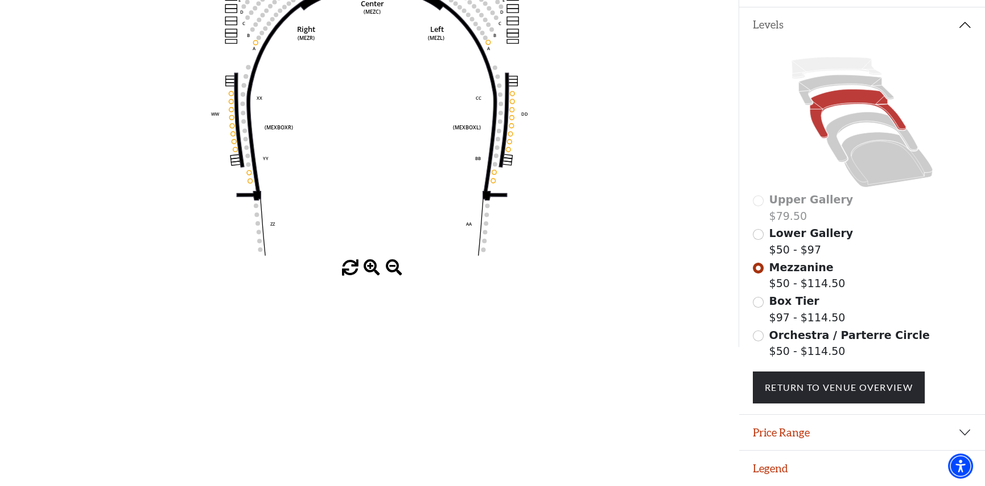
scroll to position [240, 0]
click at [758, 337] on input "Orchestra / Parterre Circle$50 - $114.50\a" at bounding box center [758, 335] width 11 height 11
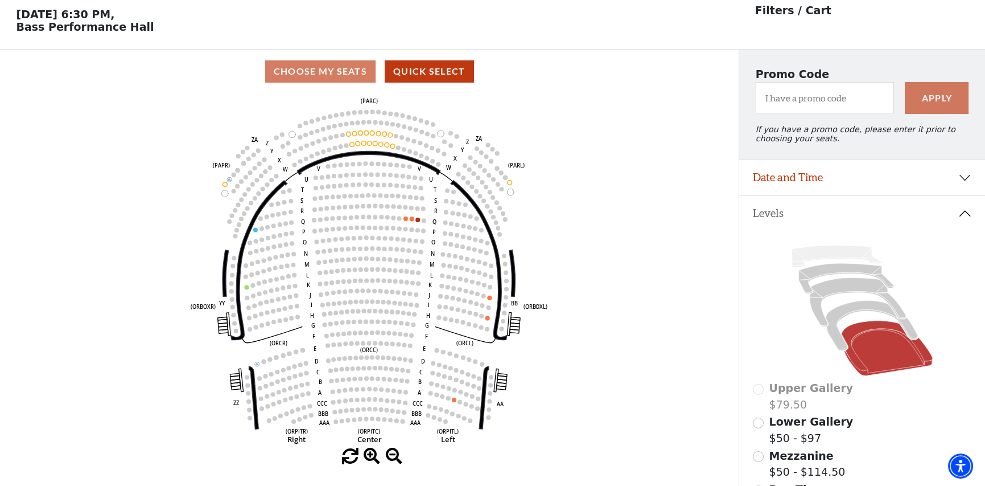
scroll to position [52, 0]
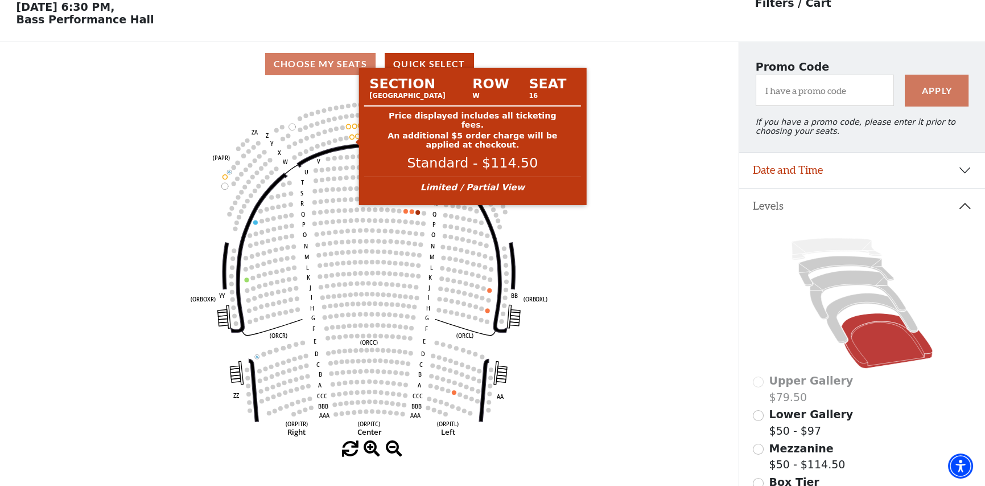
click at [353, 138] on circle at bounding box center [352, 136] width 5 height 5
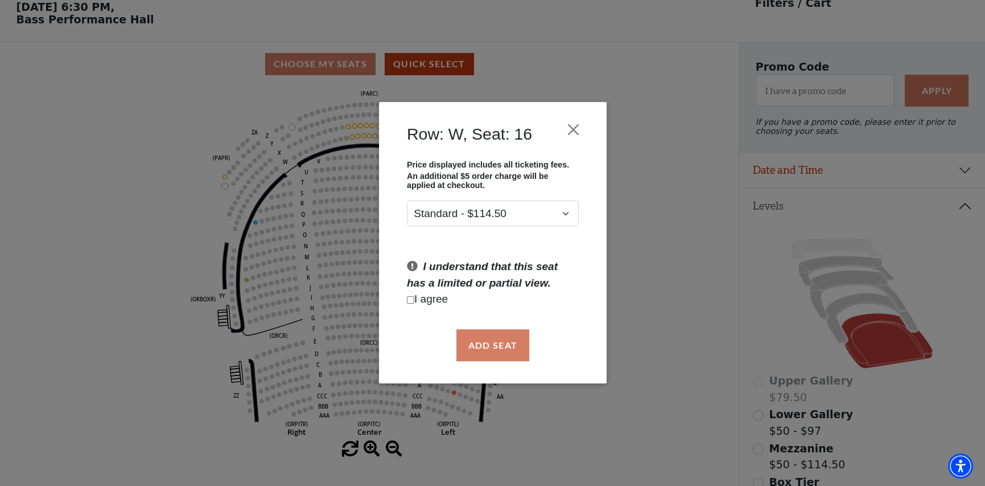
click at [413, 298] on input "Checkbox field" at bounding box center [410, 299] width 7 height 7
checkbox input "true"
click at [473, 344] on button "Add Seat" at bounding box center [492, 345] width 73 height 32
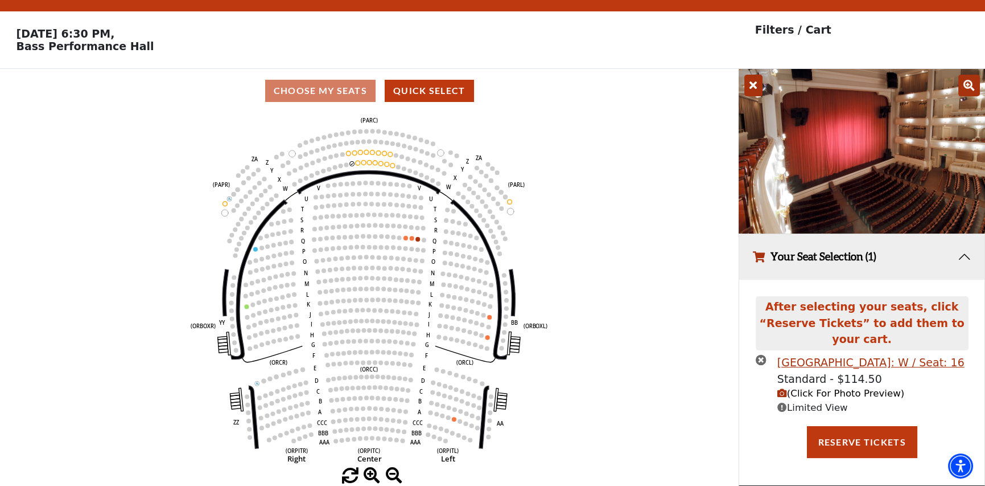
scroll to position [0, 0]
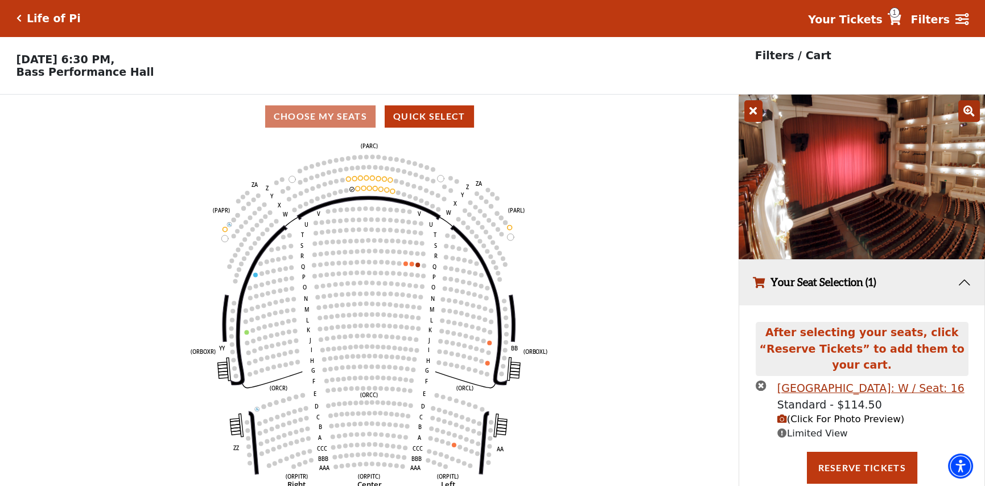
click at [758, 380] on icon "times-circle" at bounding box center [761, 385] width 11 height 11
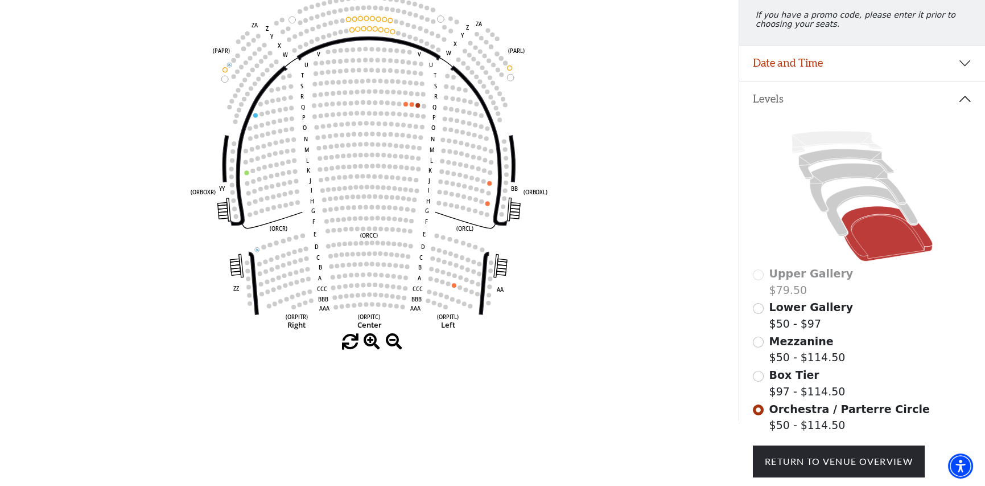
scroll to position [211, 0]
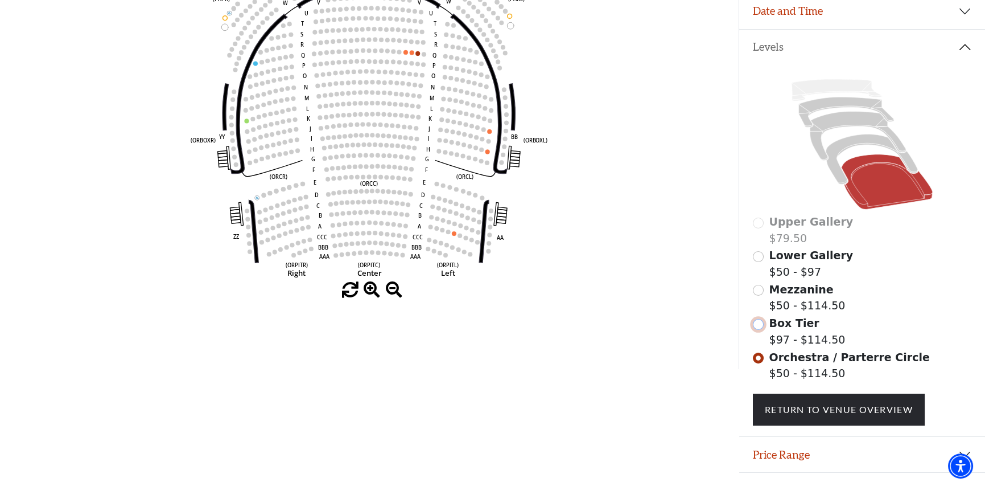
click at [759, 330] on input "Box Tier$97 - $114.50\a" at bounding box center [758, 324] width 11 height 11
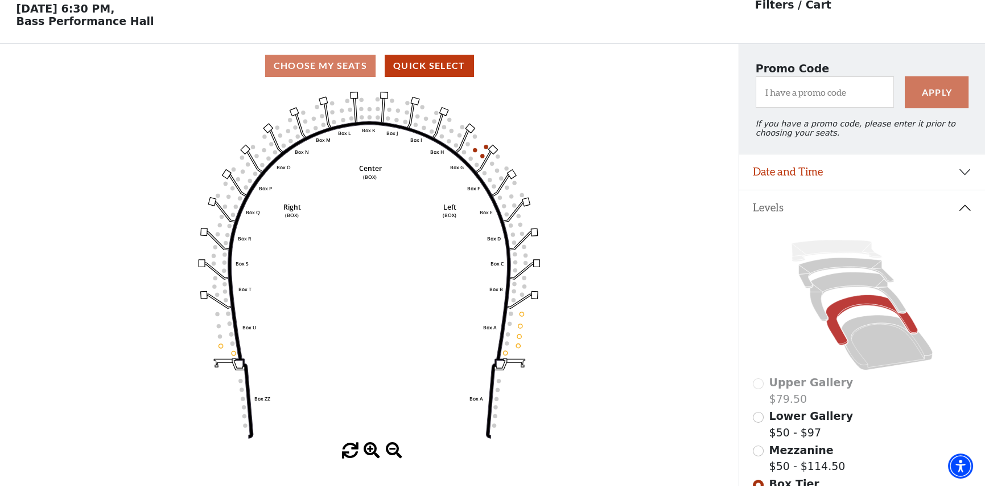
scroll to position [52, 0]
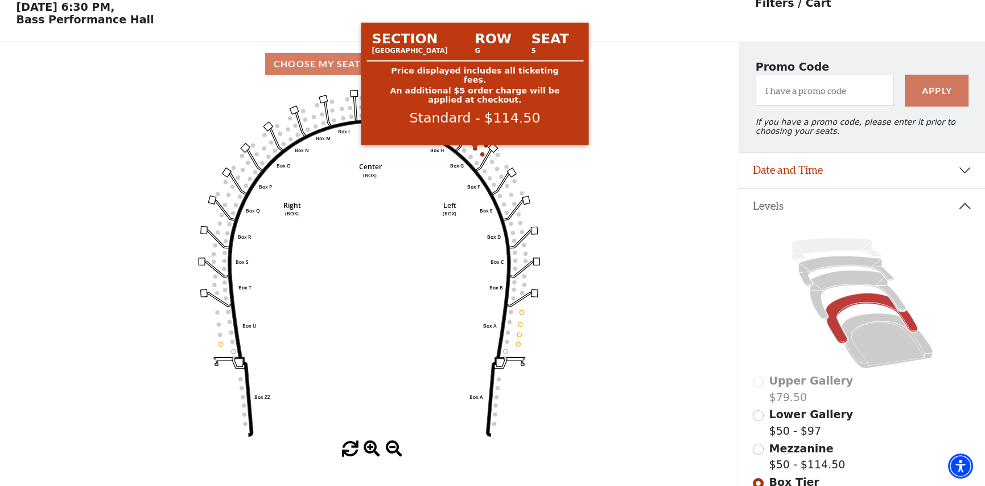
click at [475, 150] on circle at bounding box center [475, 148] width 4 height 4
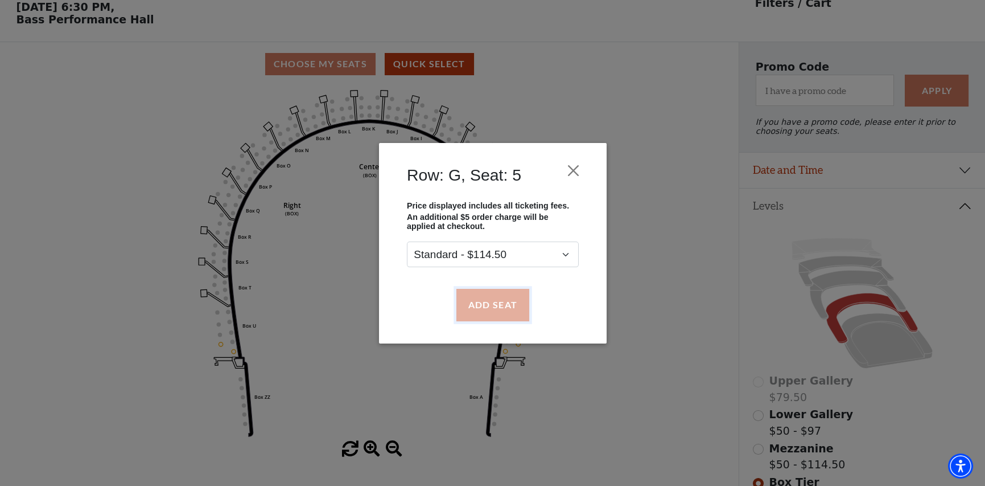
click at [513, 309] on button "Add Seat" at bounding box center [492, 305] width 73 height 32
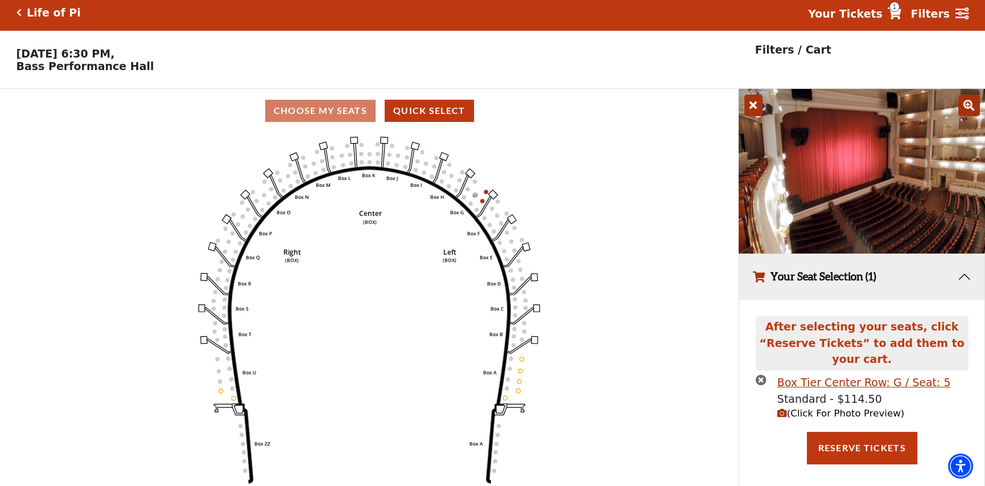
scroll to position [0, 0]
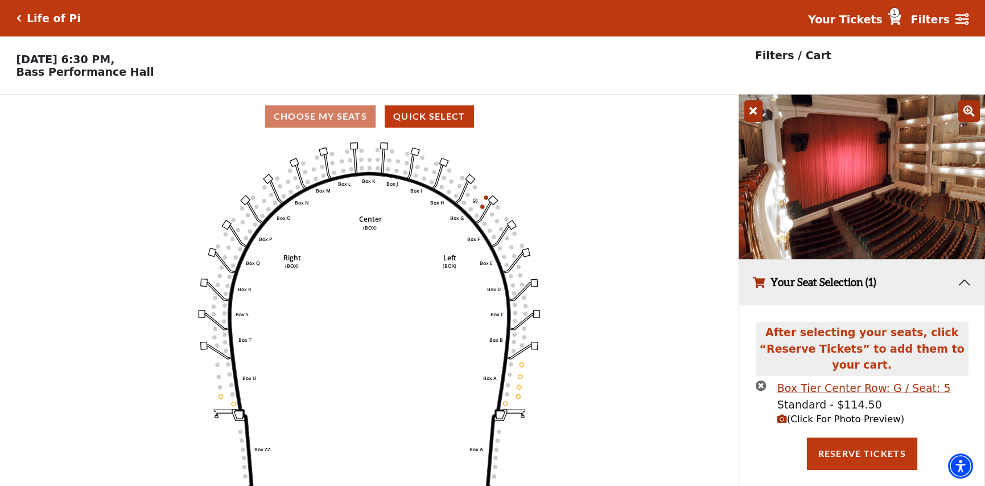
click at [516, 398] on icon "Left (BOX) Right (BOX) Center (BOX) Box ZZ Box U Box T Box S Box R Box Q Box P …" at bounding box center [369, 315] width 665 height 355
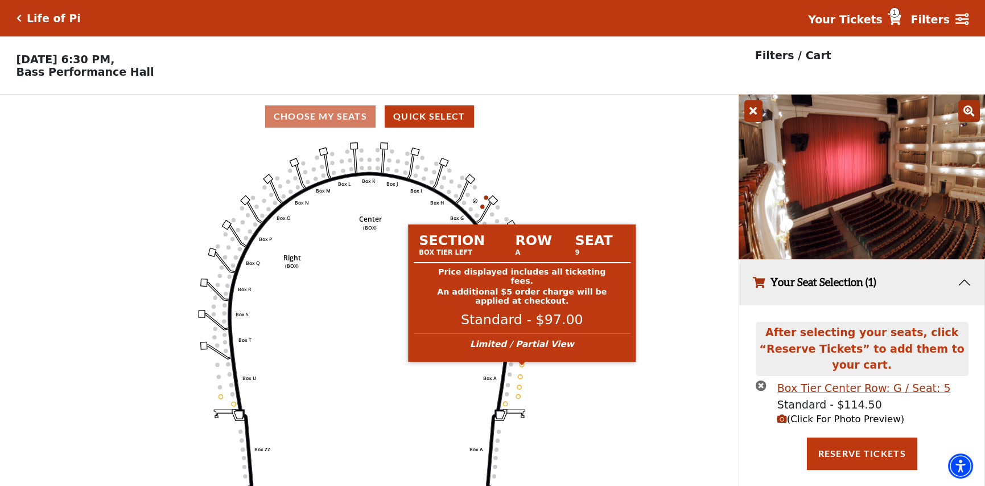
click at [523, 366] on circle at bounding box center [522, 364] width 4 height 4
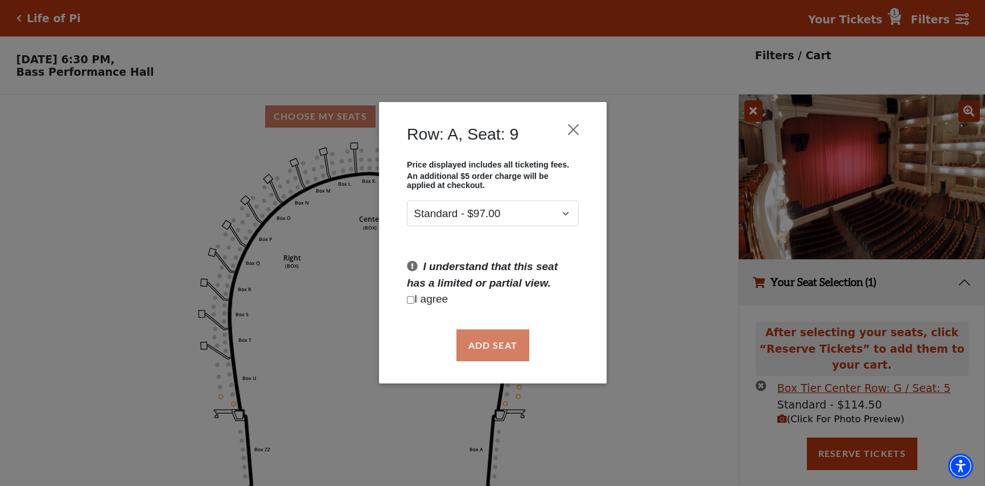
click at [412, 299] on input "Checkbox field" at bounding box center [410, 299] width 7 height 7
checkbox input "true"
click at [493, 343] on button "Add Seat" at bounding box center [492, 345] width 73 height 32
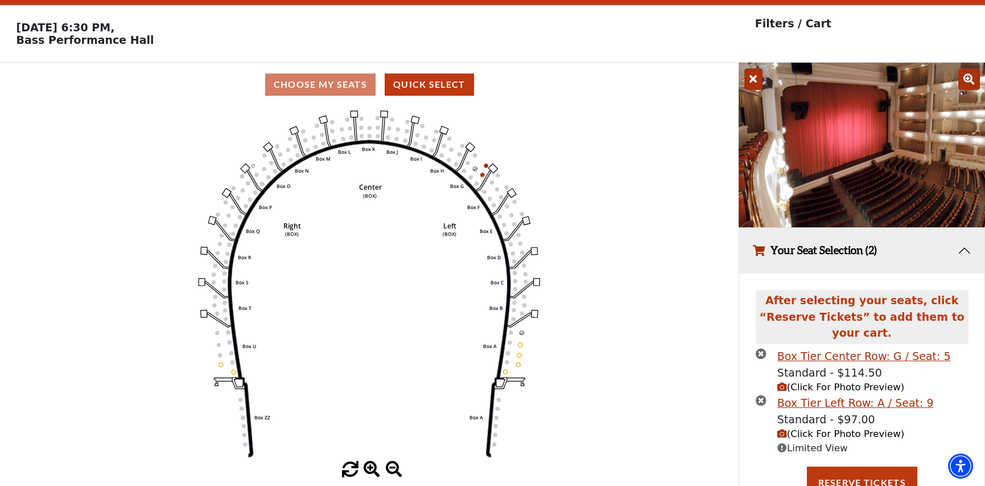
click at [763, 394] on icon "times-circle" at bounding box center [761, 399] width 11 height 11
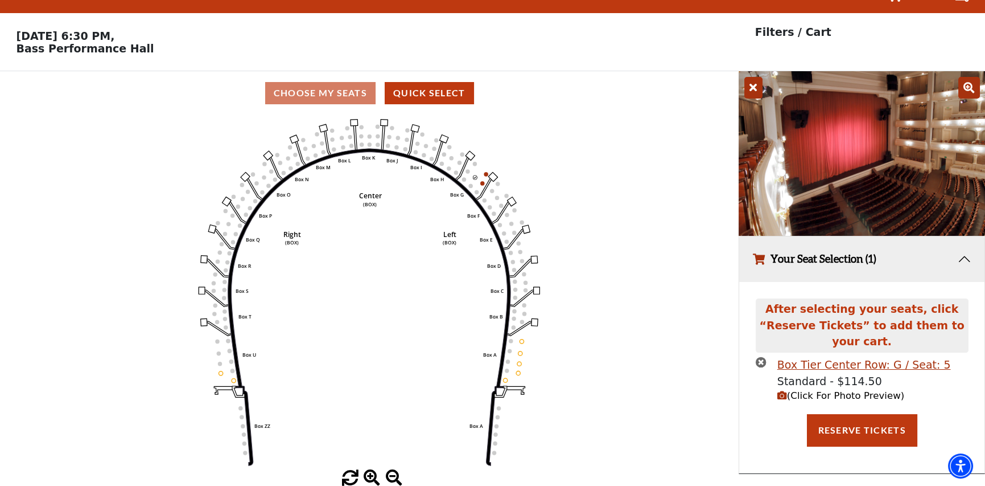
click at [818, 390] on span "(Click For Photo Preview)" at bounding box center [841, 395] width 127 height 11
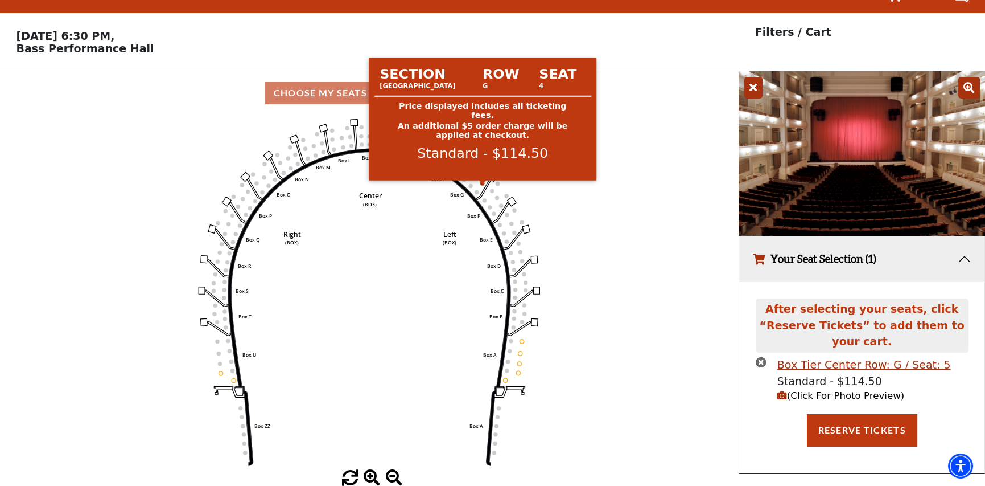
click at [481, 182] on circle at bounding box center [482, 183] width 4 height 4
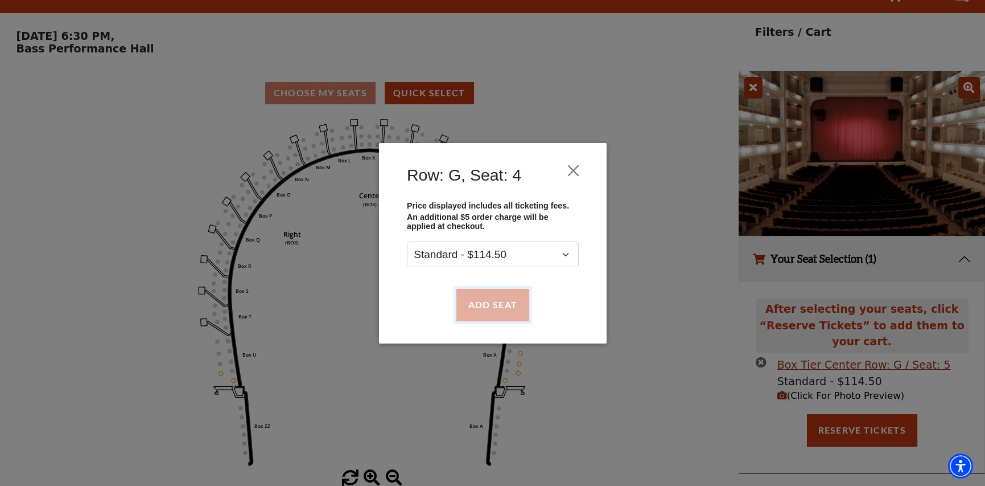
click at [498, 300] on button "Add Seat" at bounding box center [492, 305] width 73 height 32
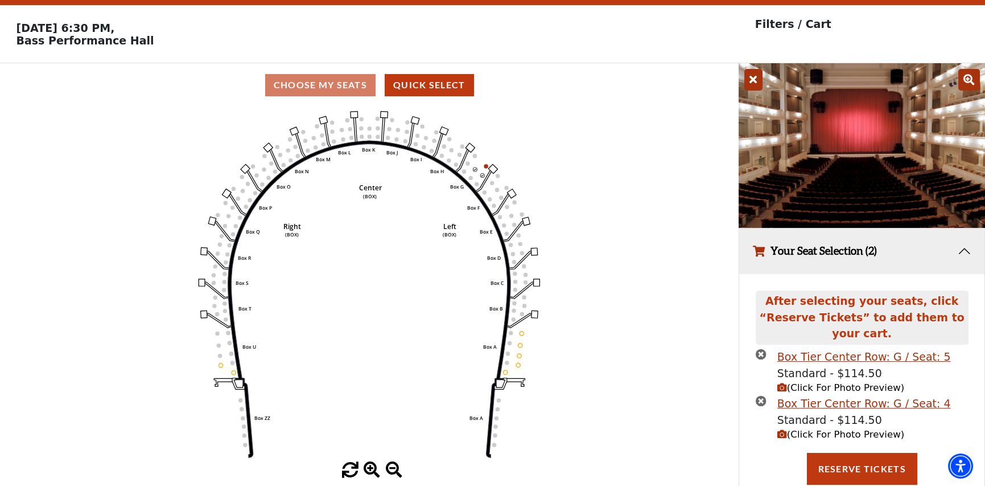
scroll to position [46, 0]
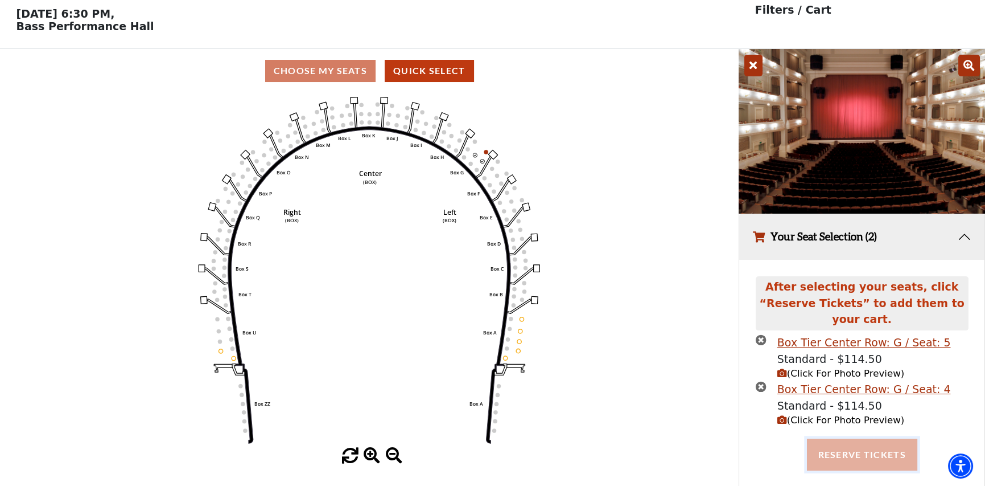
click at [832, 438] on button "Reserve Tickets" at bounding box center [862, 454] width 110 height 32
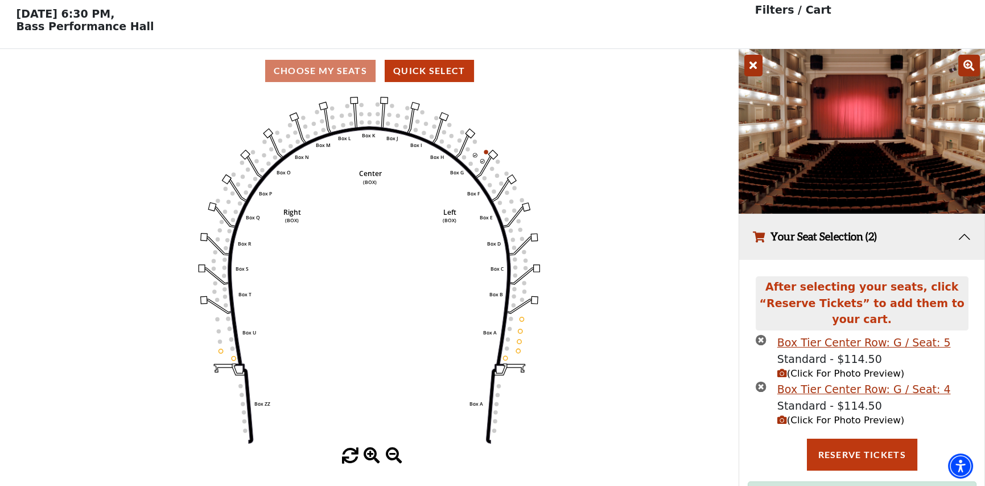
click at [648, 394] on icon "Left (BOX) Right (BOX) Center (BOX) Box ZZ Box U Box T Box S Box R Box Q Box P …" at bounding box center [369, 270] width 665 height 355
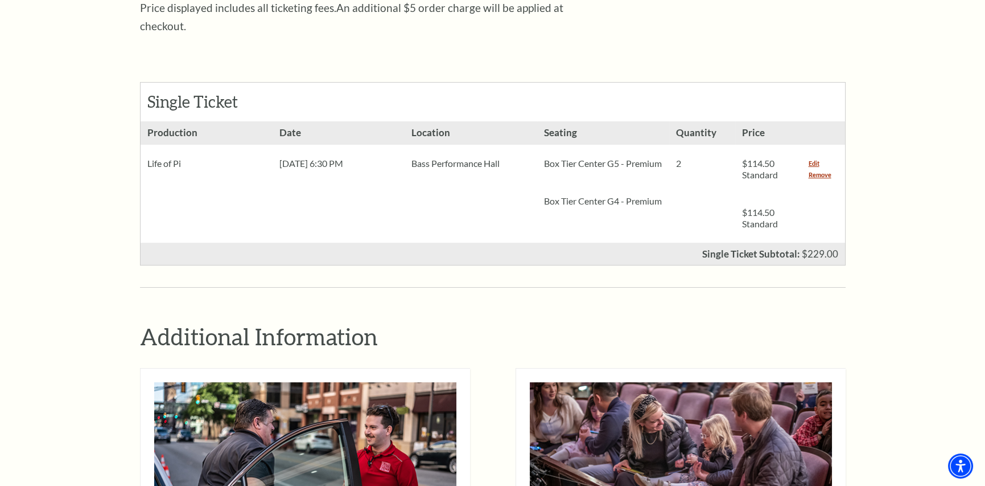
scroll to position [398, 0]
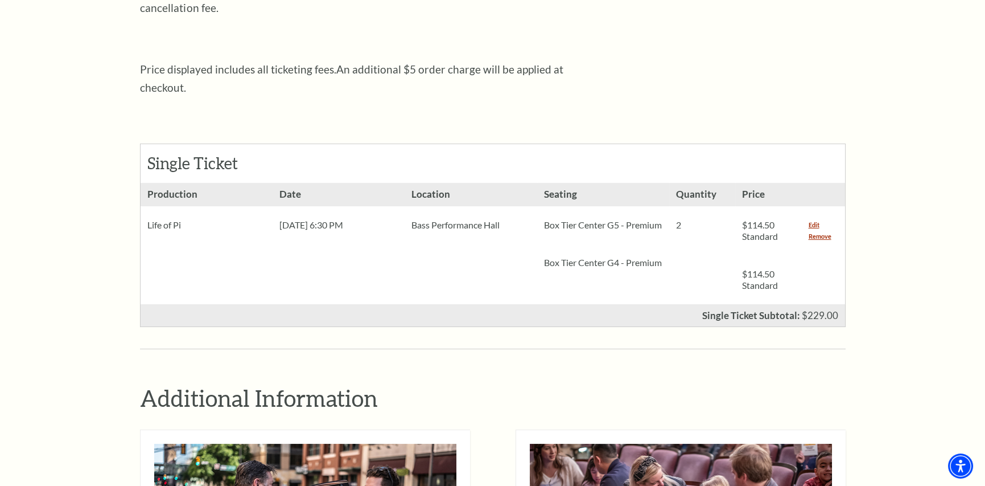
click at [829, 350] on div "Shopping Cart Due to the nature of live entertainment, dates, times, performers…" at bounding box center [493, 359] width 706 height 1196
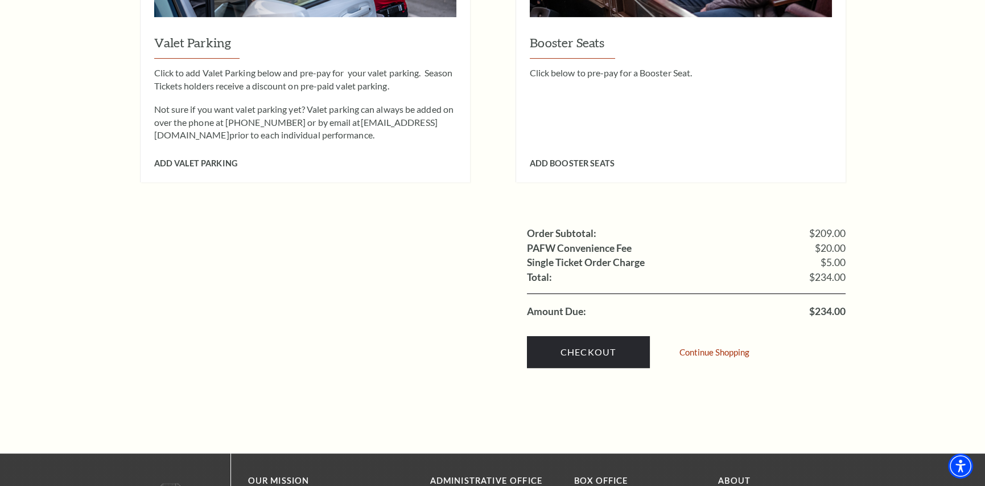
scroll to position [987, 0]
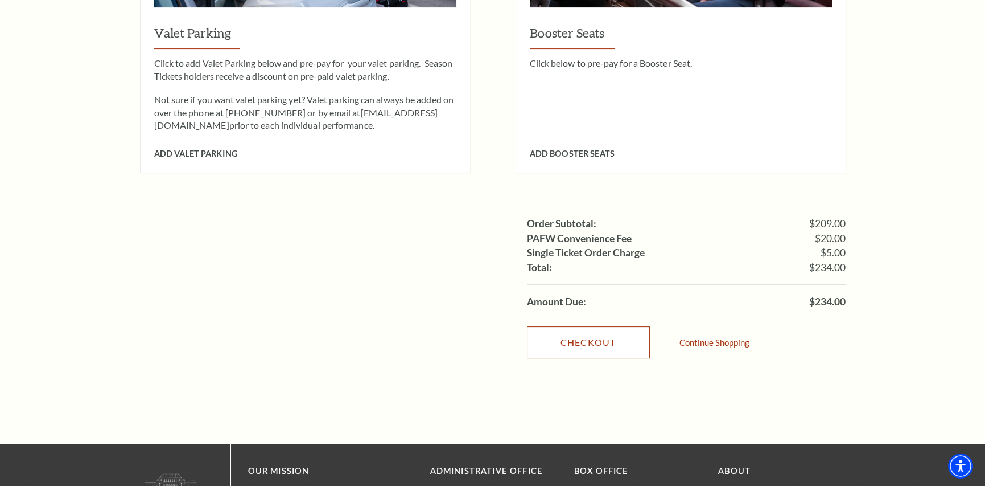
click at [608, 328] on link "Checkout" at bounding box center [588, 342] width 123 height 32
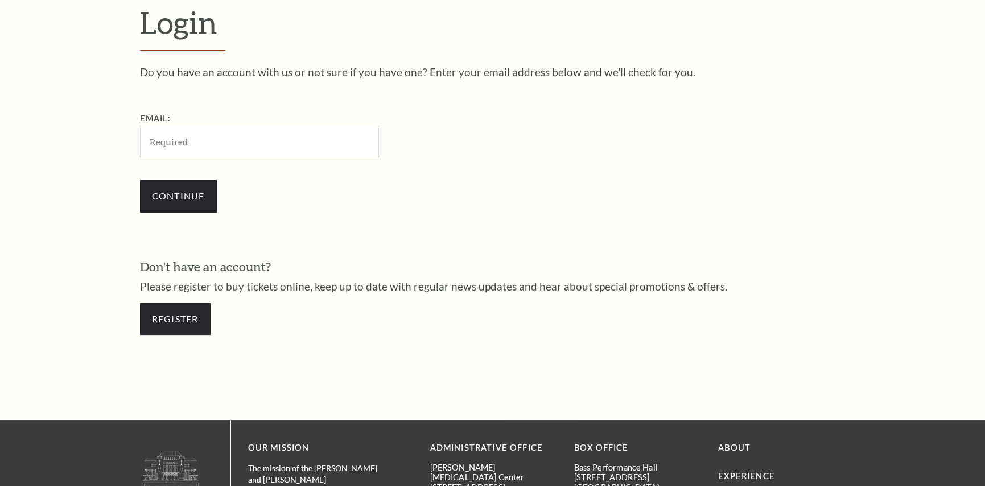
scroll to position [360, 0]
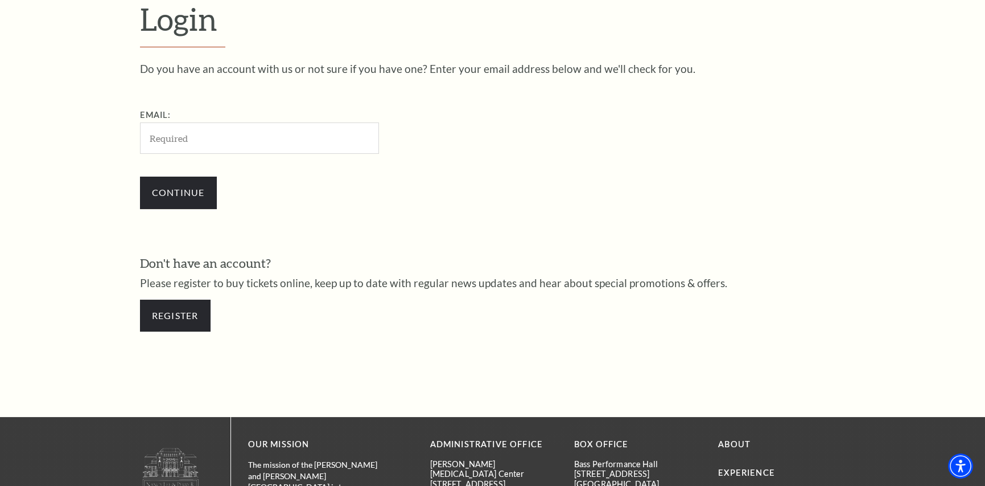
click at [286, 147] on input "Email:" at bounding box center [259, 137] width 239 height 31
type input "[EMAIL_ADDRESS][DOMAIN_NAME]"
click at [166, 196] on input "Continue" at bounding box center [178, 192] width 77 height 32
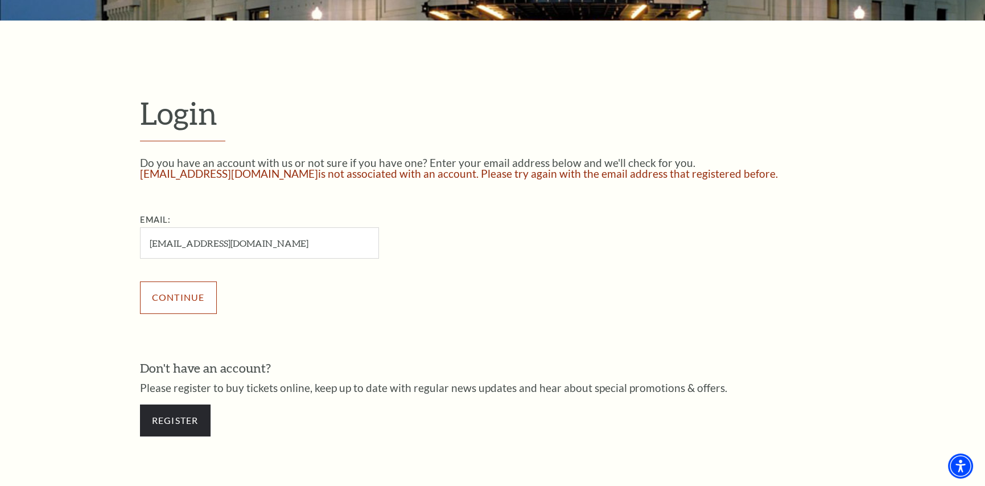
click at [190, 290] on input "Continue" at bounding box center [178, 297] width 77 height 32
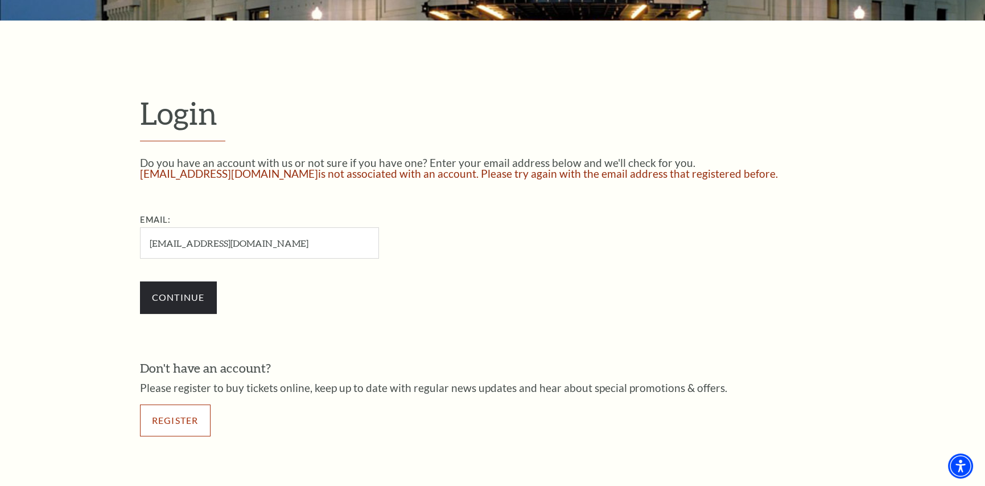
click at [197, 420] on link "Register" at bounding box center [175, 420] width 71 height 32
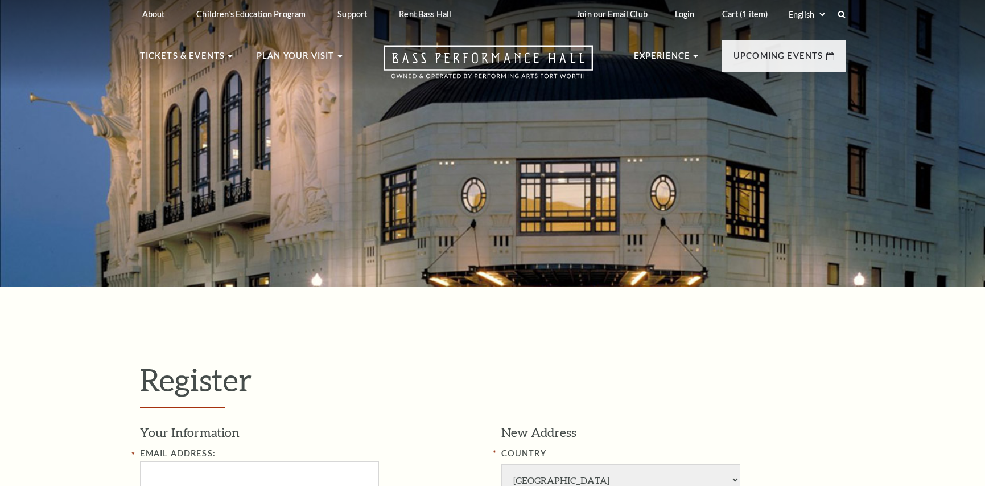
select select "1"
select select "[GEOGRAPHIC_DATA]"
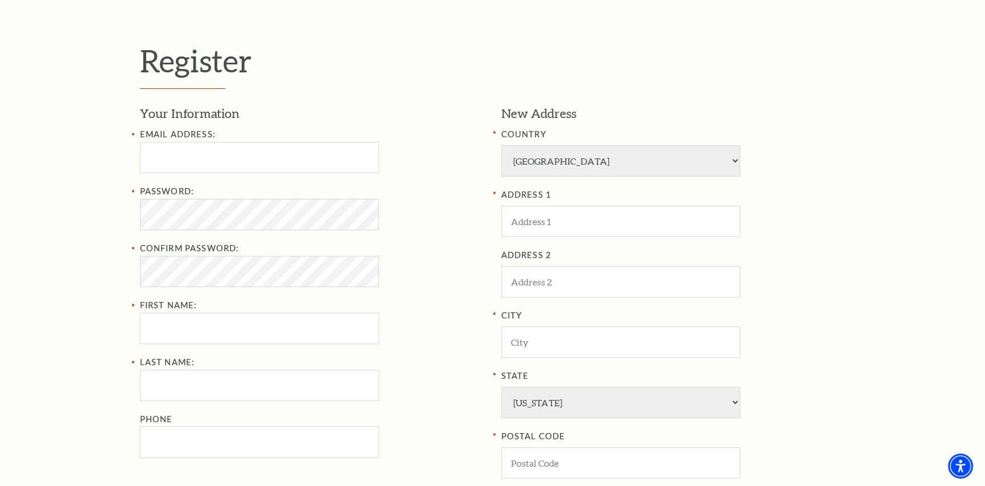
scroll to position [322, 0]
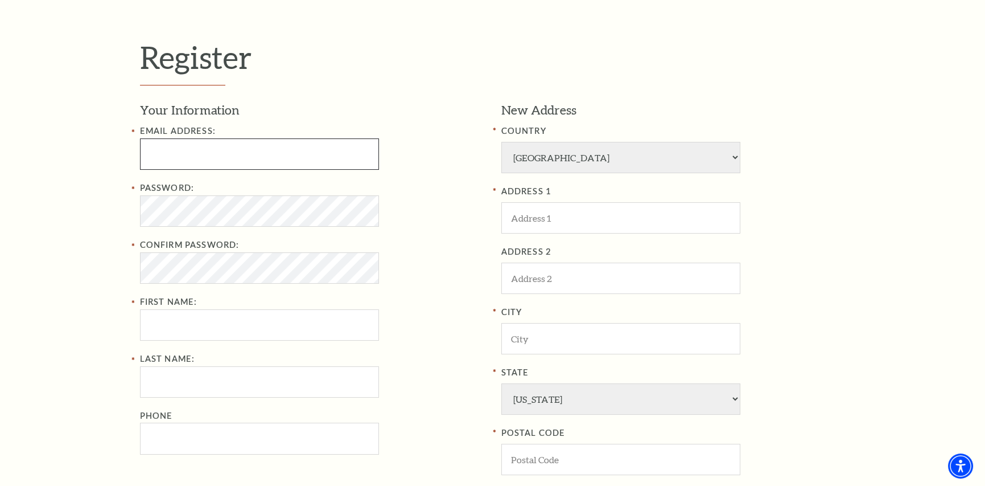
click at [282, 152] on input "Email Address:" at bounding box center [259, 153] width 239 height 31
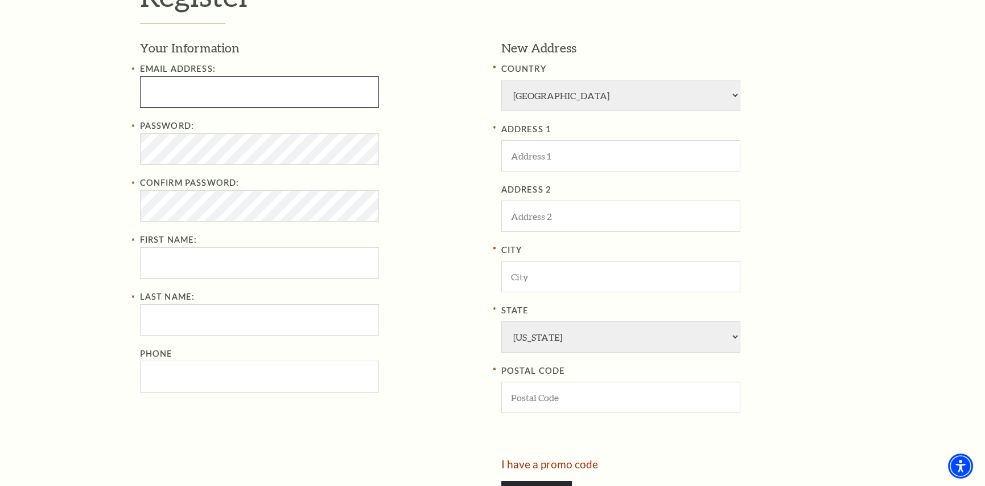
scroll to position [417, 0]
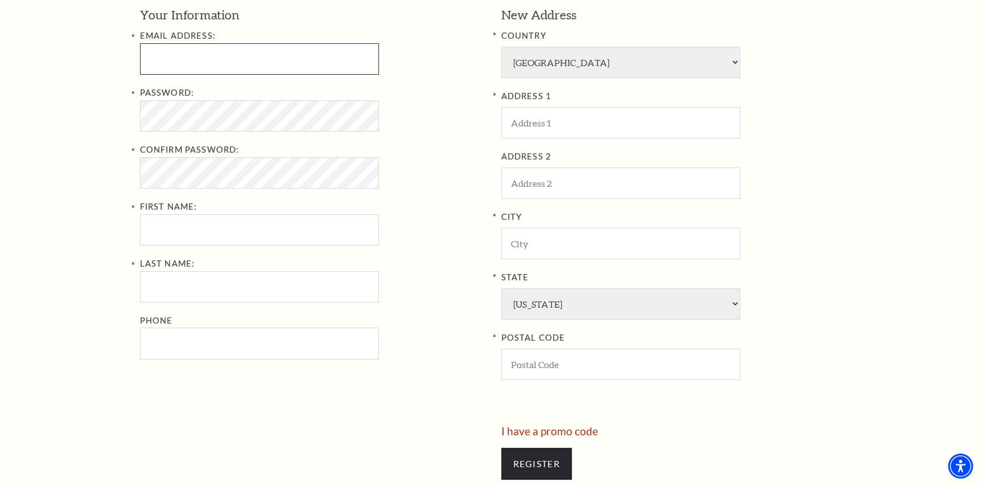
click at [256, 57] on input "Email Address:" at bounding box center [259, 58] width 239 height 31
type input "[EMAIL_ADDRESS][DOMAIN_NAME]"
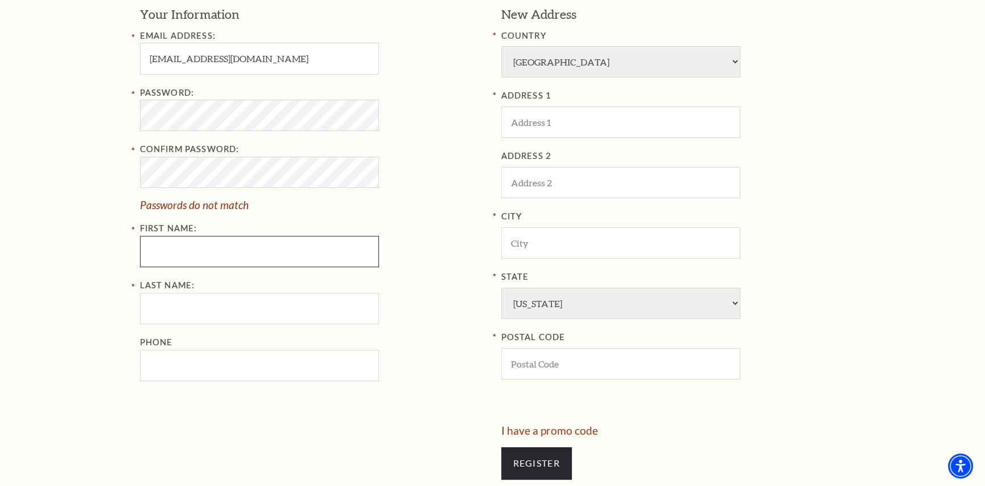
drag, startPoint x: 234, startPoint y: 264, endPoint x: 238, endPoint y: 257, distance: 7.9
click at [233, 259] on input "First Name:" at bounding box center [259, 251] width 239 height 31
click at [238, 257] on input "First Name:" at bounding box center [259, 251] width 239 height 31
type input "[PERSON_NAME]"
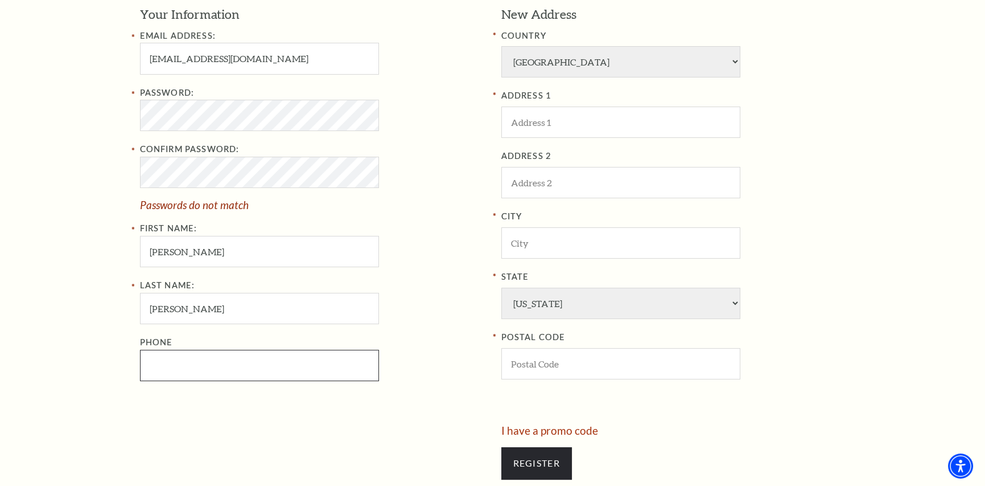
type input "[PHONE_NUMBER]"
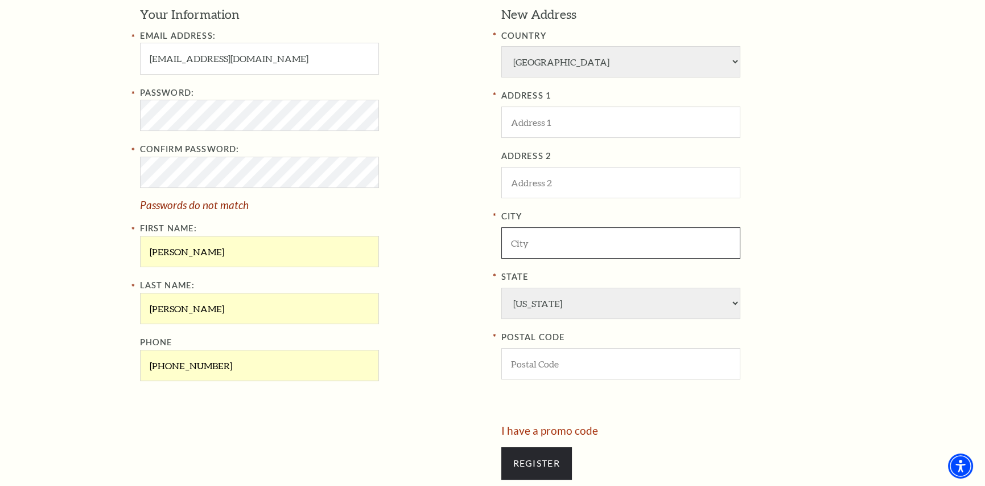
type input "[PERSON_NAME]"
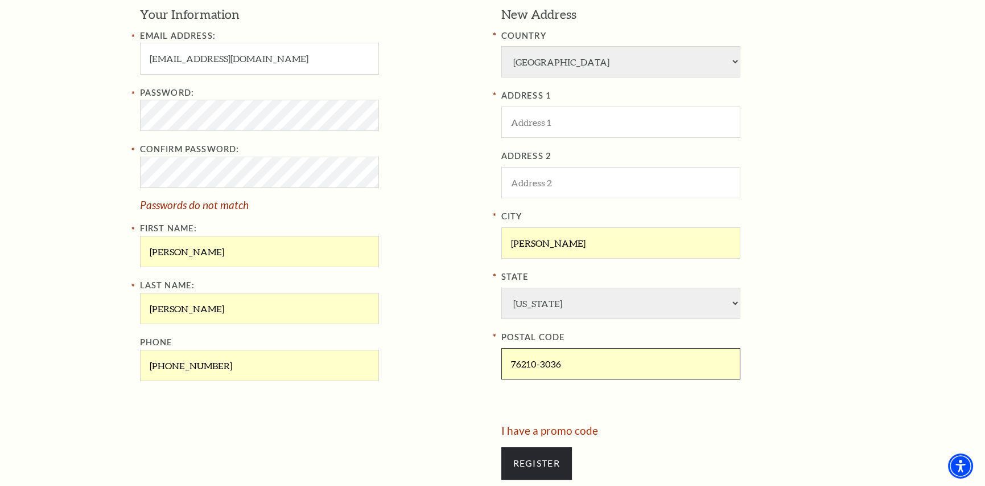
click at [581, 369] on input "76210-3036" at bounding box center [621, 363] width 239 height 31
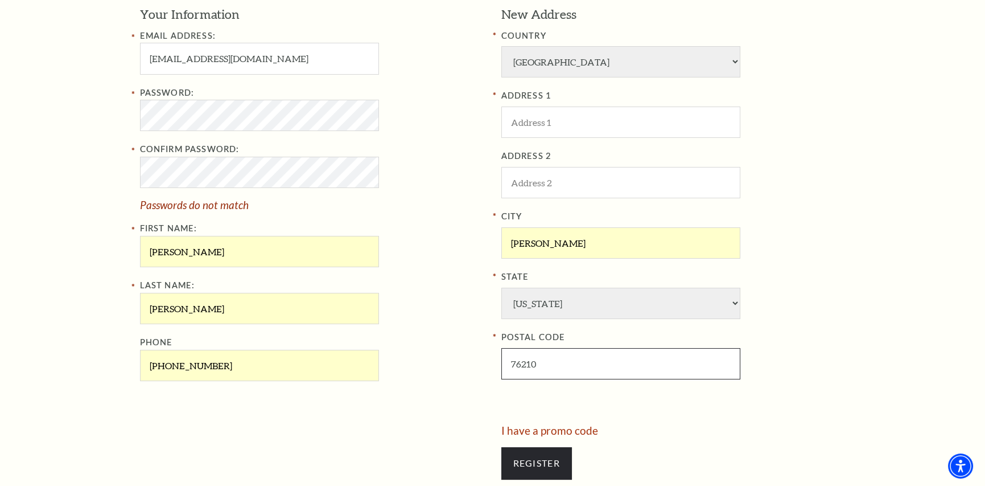
type input "76210"
click at [648, 397] on div "New Address COUNTRY [GEOGRAPHIC_DATA] [GEOGRAPHIC_DATA] [GEOGRAPHIC_DATA] [GEOG…" at bounding box center [669, 215] width 353 height 419
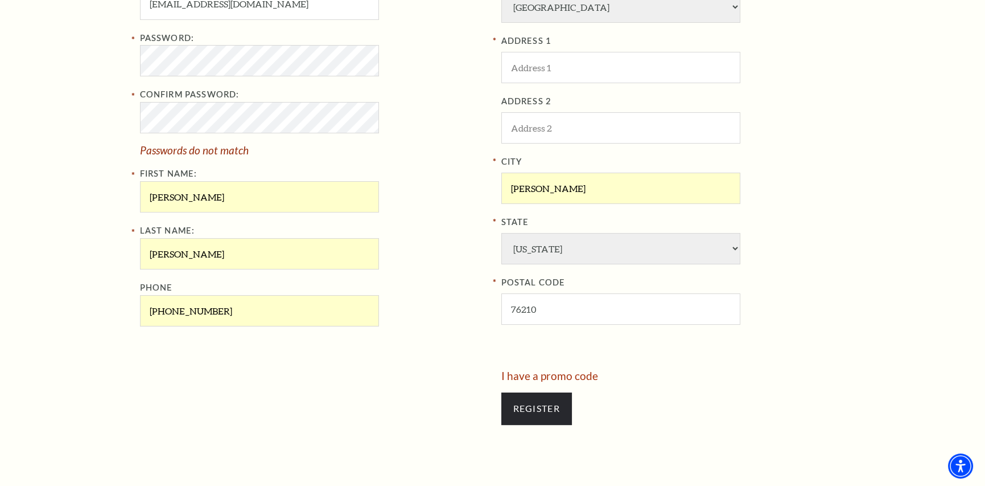
scroll to position [470, 0]
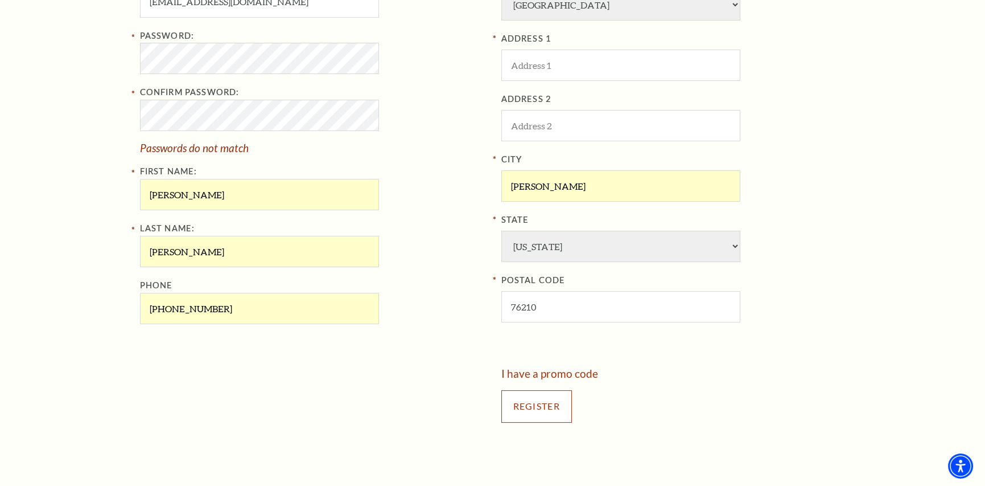
click at [564, 400] on input "Register" at bounding box center [537, 406] width 71 height 32
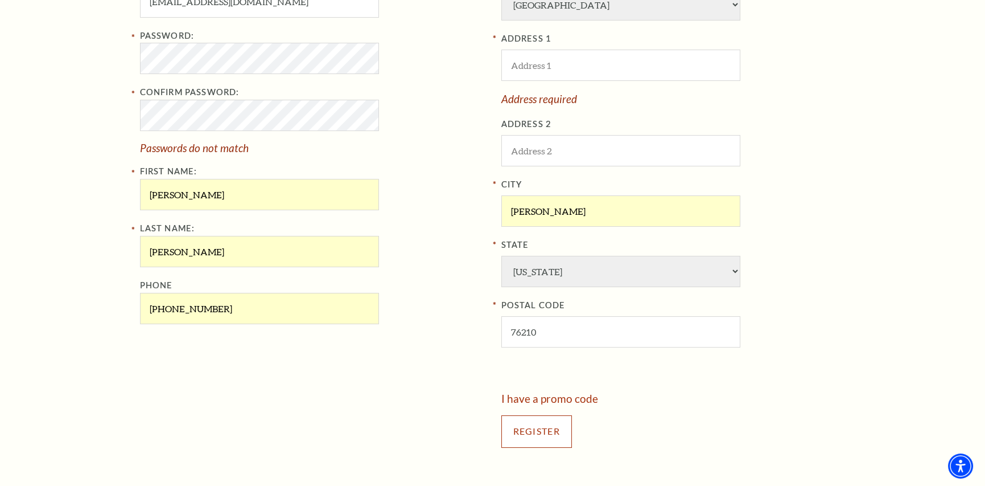
click at [556, 435] on input "Register" at bounding box center [537, 431] width 71 height 32
click at [372, 116] on span at bounding box center [372, 114] width 9 height 9
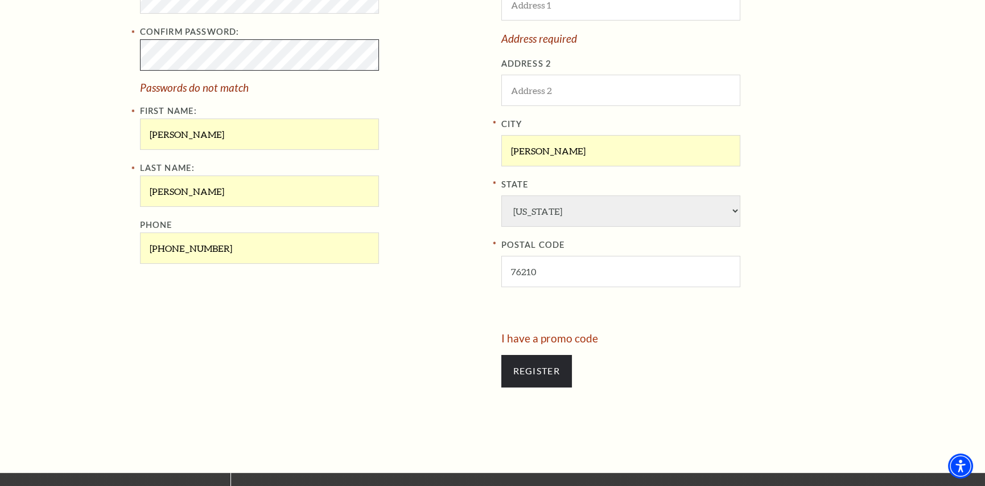
scroll to position [527, 0]
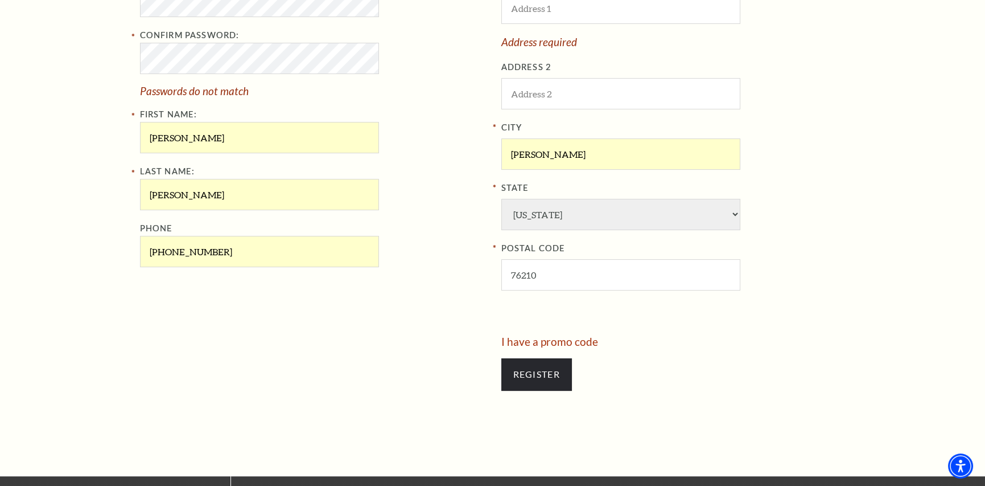
click at [422, 64] on div "Confirm Password: Passwords do not match" at bounding box center [312, 62] width 344 height 68
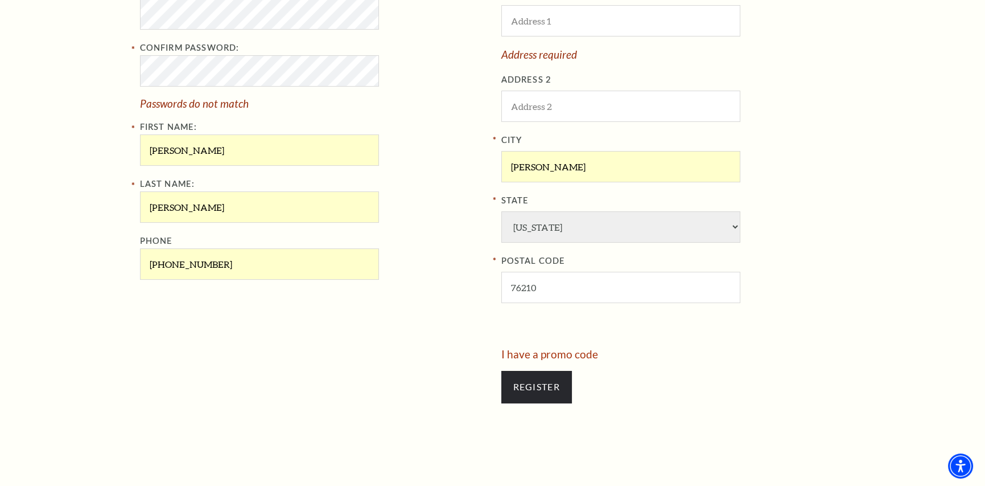
scroll to position [507, 0]
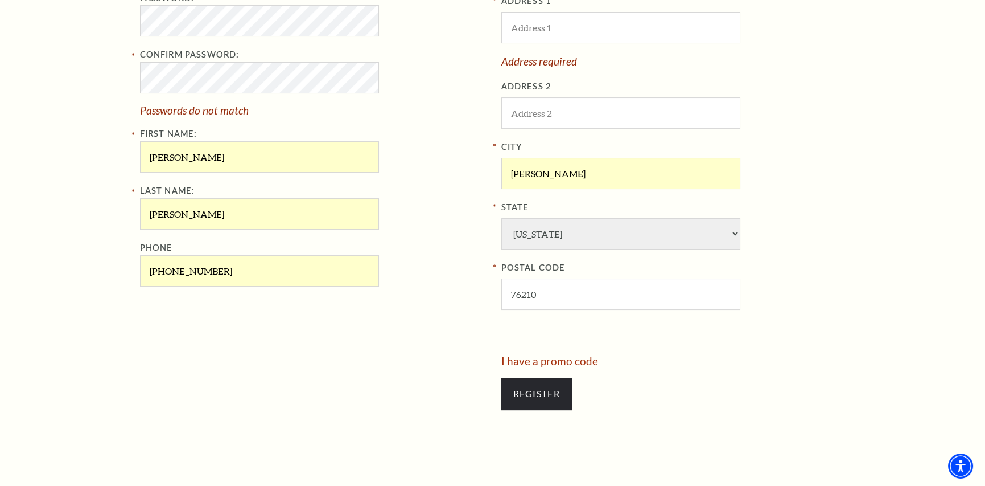
click at [406, 103] on div "Confirm Password: Passwords do not match" at bounding box center [312, 82] width 344 height 68
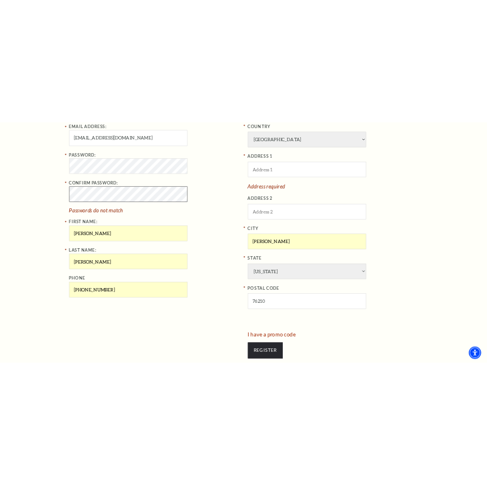
scroll to position [432, 0]
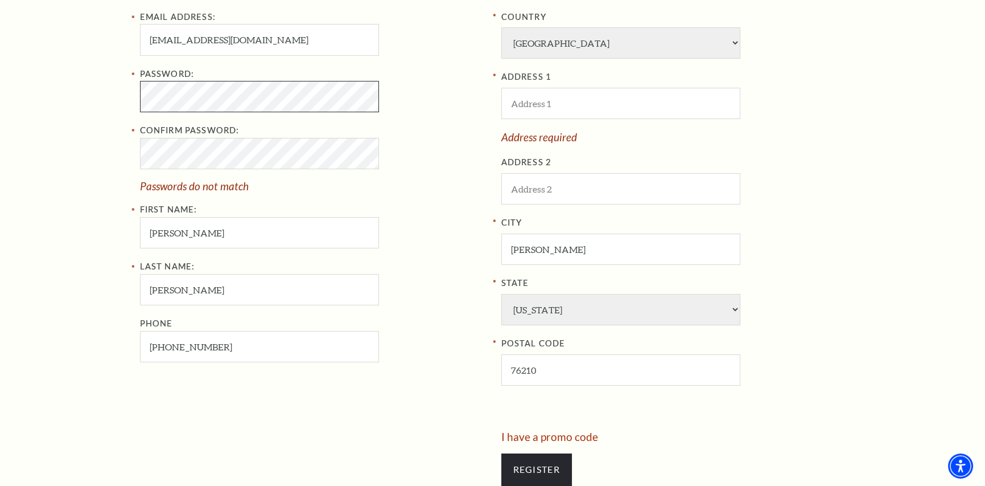
click at [115, 105] on div "Register Your Information Email Address: [EMAIL_ADDRESS][DOMAIN_NAME] Password:…" at bounding box center [492, 211] width 985 height 720
click at [135, 161] on div "Register Your Information Email Address: [EMAIL_ADDRESS][DOMAIN_NAME] Password:…" at bounding box center [493, 211] width 729 height 720
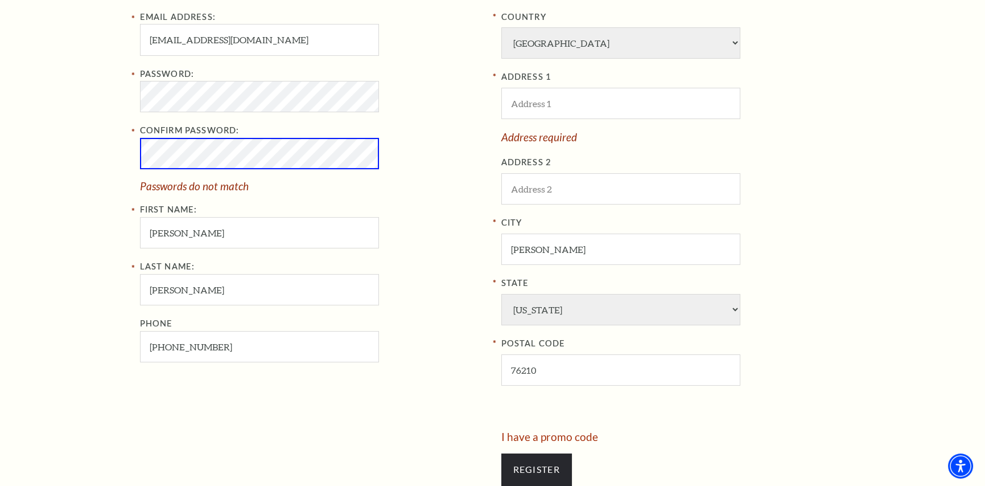
click at [104, 171] on div "Register Your Information Email Address: [EMAIL_ADDRESS][DOMAIN_NAME] Password:…" at bounding box center [492, 211] width 985 height 720
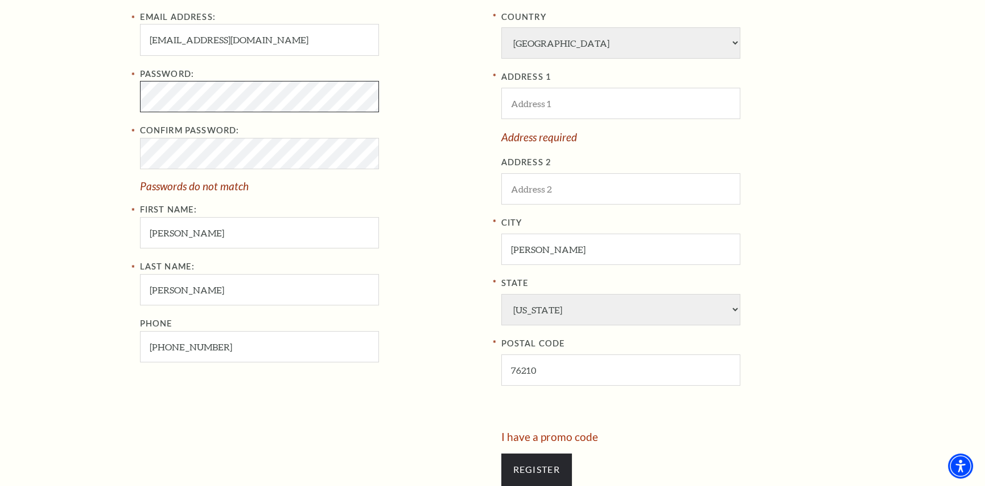
click at [65, 122] on div "Register Your Information Email Address: [EMAIL_ADDRESS][DOMAIN_NAME] Password:…" at bounding box center [492, 211] width 985 height 720
click at [455, 361] on div "Phone [PHONE_NUMBER]" at bounding box center [312, 340] width 344 height 46
click at [537, 467] on input "Register" at bounding box center [537, 469] width 71 height 32
click at [426, 212] on div "Password: Confirm Password: Passwords do not match First Name: [PERSON_NAME]" at bounding box center [312, 157] width 344 height 181
click at [92, 183] on div "Register Your Information Email Address: [EMAIL_ADDRESS][DOMAIN_NAME] Password:…" at bounding box center [492, 211] width 985 height 720
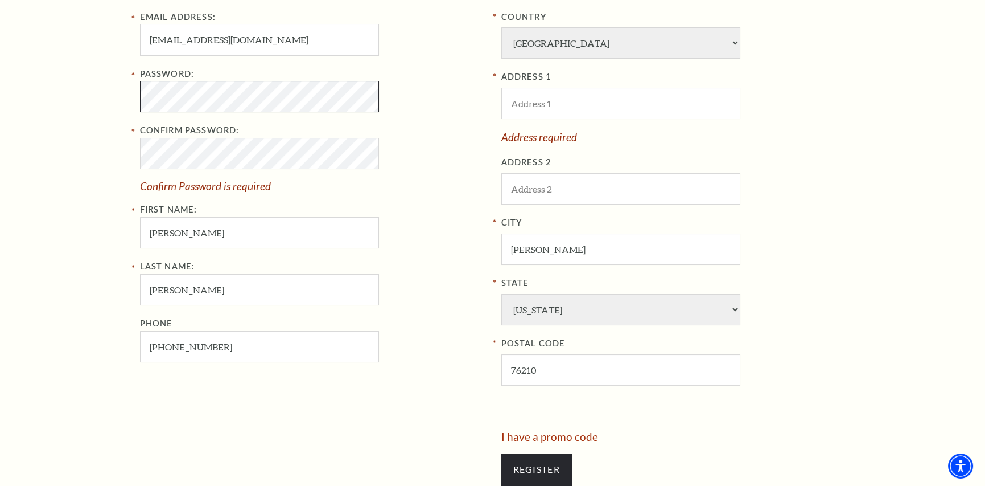
click at [104, 119] on div "Register Your Information Email Address: [EMAIL_ADDRESS][DOMAIN_NAME] Password:…" at bounding box center [492, 211] width 985 height 720
click at [541, 460] on input "Register" at bounding box center [537, 469] width 71 height 32
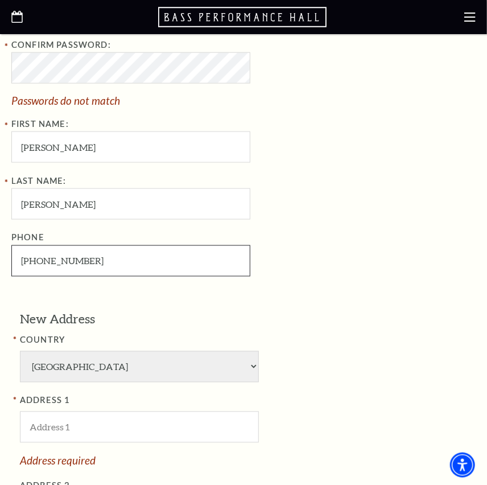
click at [97, 268] on input "[PHONE_NUMBER]" at bounding box center [130, 260] width 239 height 31
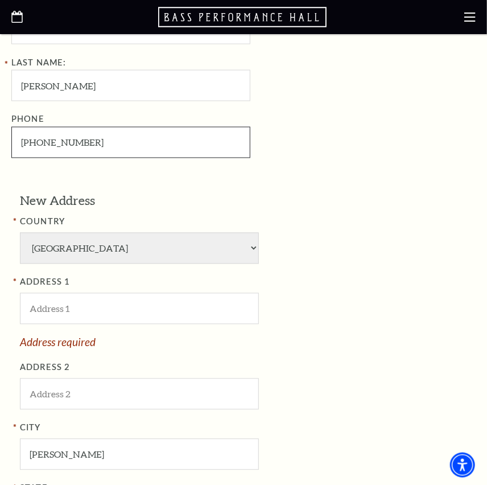
scroll to position [602, 0]
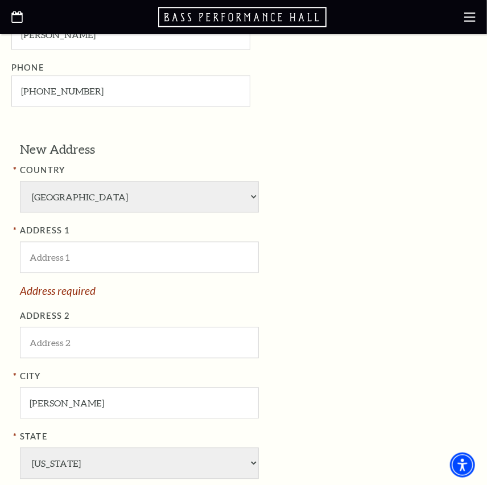
click at [303, 234] on label "ADDRESS 1" at bounding box center [205, 231] width 370 height 14
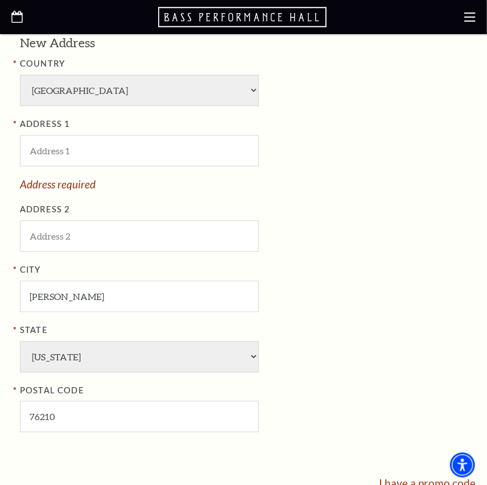
scroll to position [716, 0]
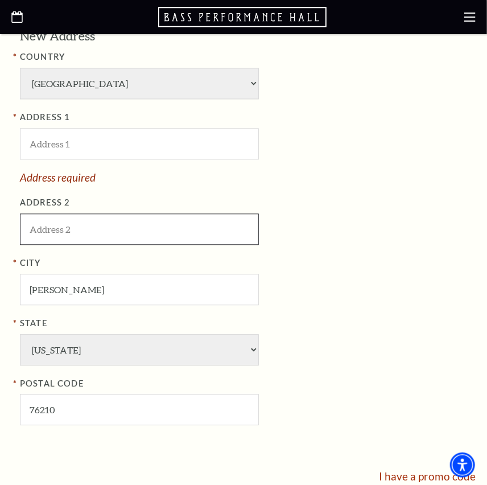
click at [175, 235] on input "ADDRESS 2" at bounding box center [139, 228] width 239 height 31
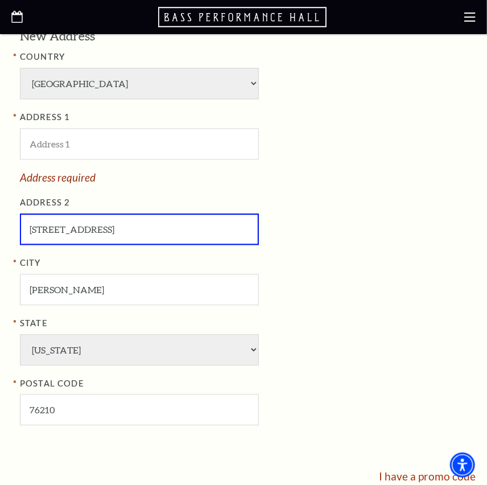
type input "[STREET_ADDRESS]"
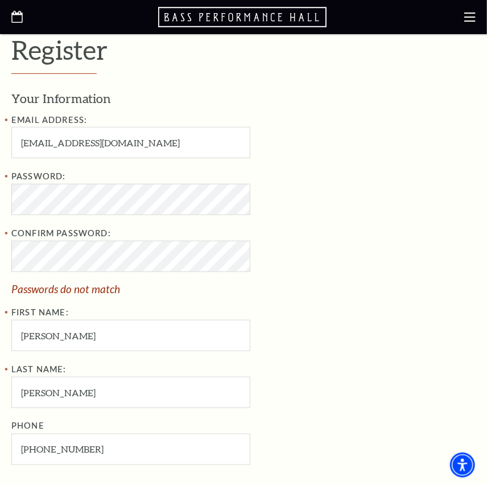
scroll to position [242, 0]
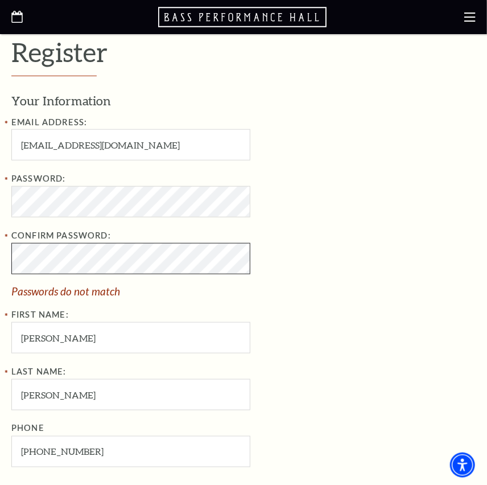
click at [0, 243] on html "Skip to main content Enable accessibility for low vision Open the accessibility…" at bounding box center [243, 0] width 487 height 485
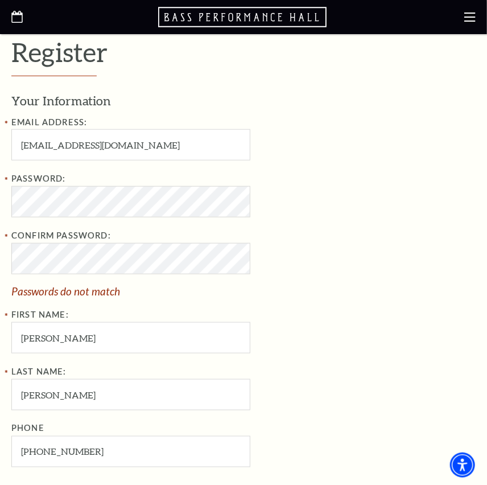
click at [128, 286] on span "Passwords do not match" at bounding box center [196, 291] width 370 height 11
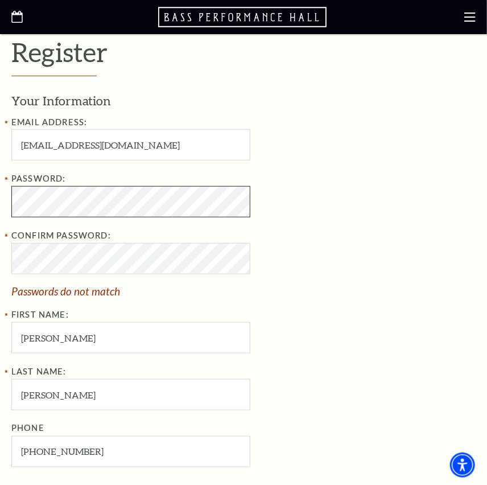
click at [6, 210] on div "Register Your Information Email Address: [EMAIL_ADDRESS][DOMAIN_NAME] Password:…" at bounding box center [243, 476] width 487 height 981
click at [0, 213] on html "Skip to main content Enable accessibility for low vision Open the accessibility…" at bounding box center [243, 0] width 487 height 485
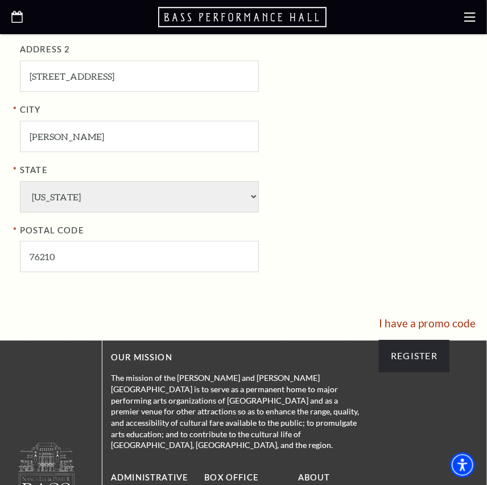
scroll to position [887, 0]
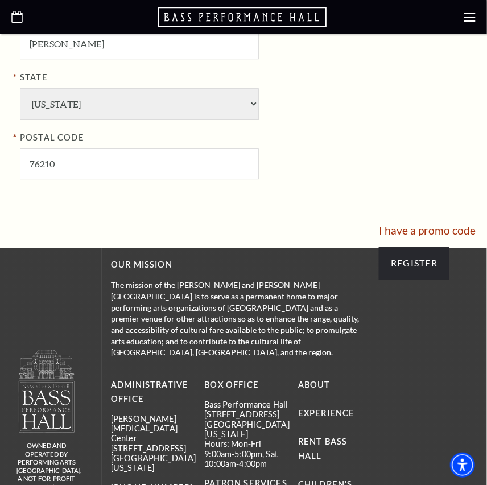
scroll to position [963, 0]
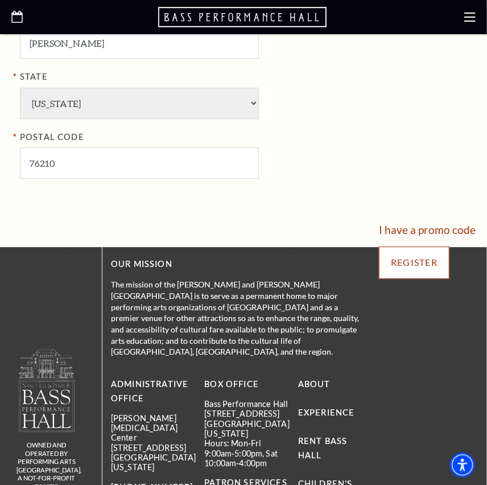
click at [424, 268] on input "Register" at bounding box center [414, 262] width 71 height 32
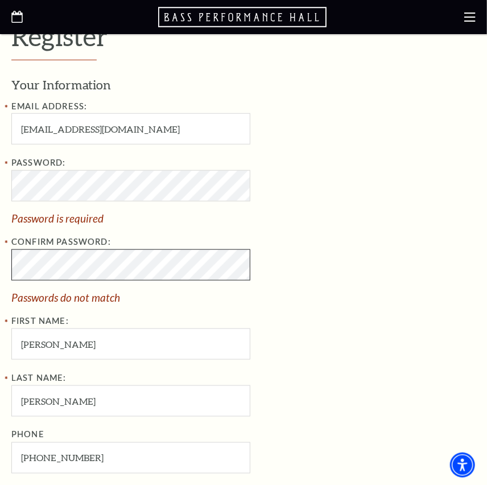
click at [5, 256] on div "Register Your Information Email Address: [EMAIL_ADDRESS][DOMAIN_NAME] Password:…" at bounding box center [243, 472] width 487 height 1004
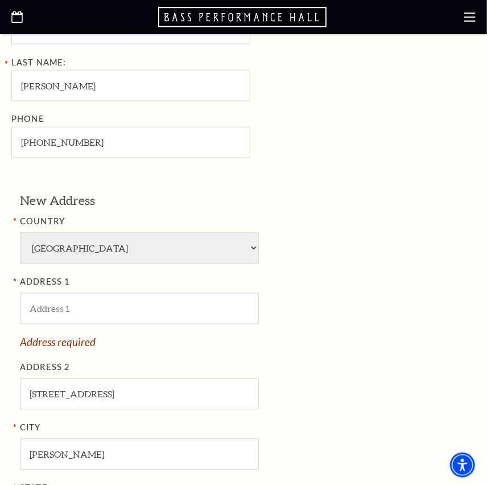
scroll to position [562, 0]
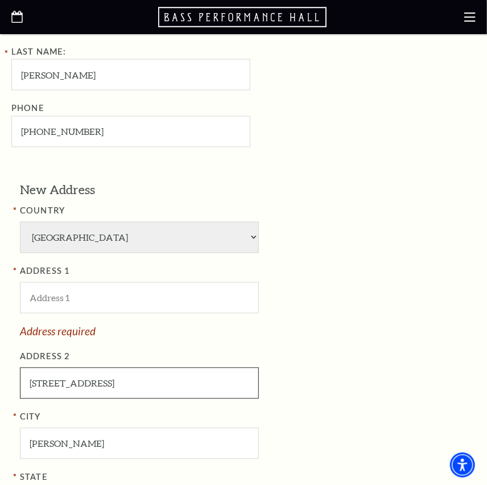
drag, startPoint x: 130, startPoint y: 377, endPoint x: 30, endPoint y: 379, distance: 100.8
click at [30, 379] on input "[STREET_ADDRESS]" at bounding box center [139, 383] width 239 height 31
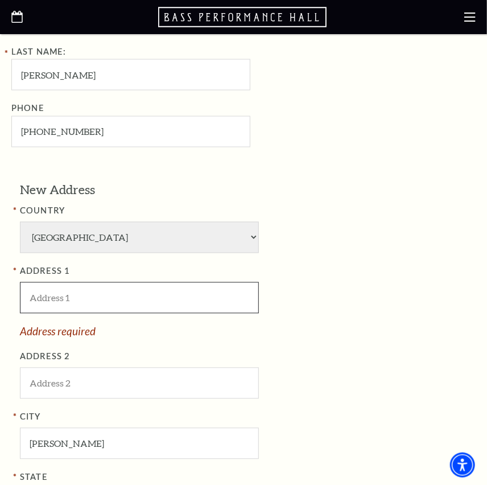
click at [68, 305] on input "ADDRESS 1" at bounding box center [139, 297] width 239 height 31
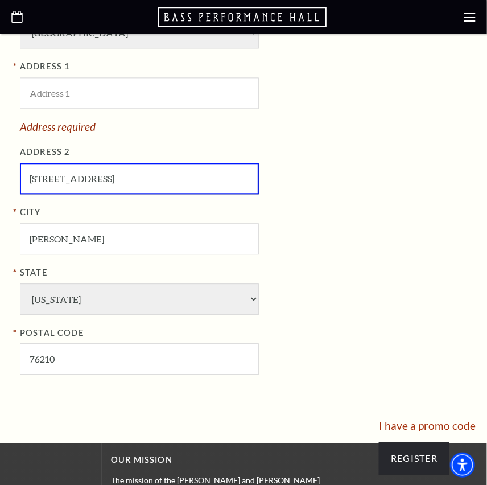
scroll to position [770, 0]
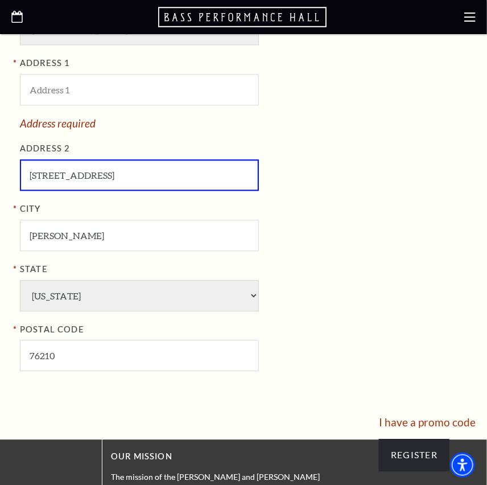
type input "[STREET_ADDRESS]"
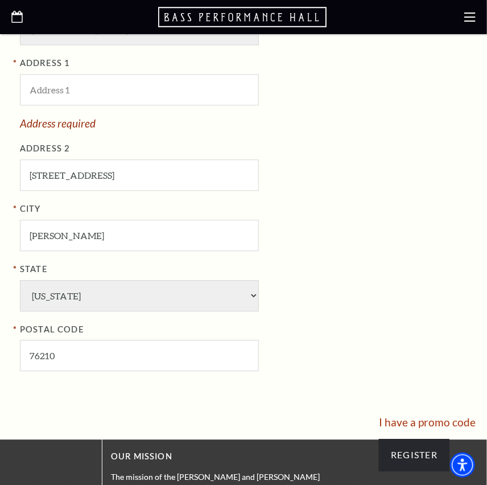
click at [384, 333] on label "POSTAL CODE" at bounding box center [205, 330] width 370 height 14
click at [398, 462] on input "Register" at bounding box center [414, 455] width 71 height 32
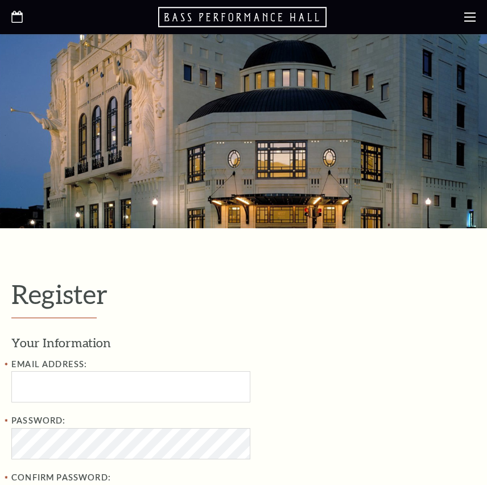
select select "1"
select select "[GEOGRAPHIC_DATA]"
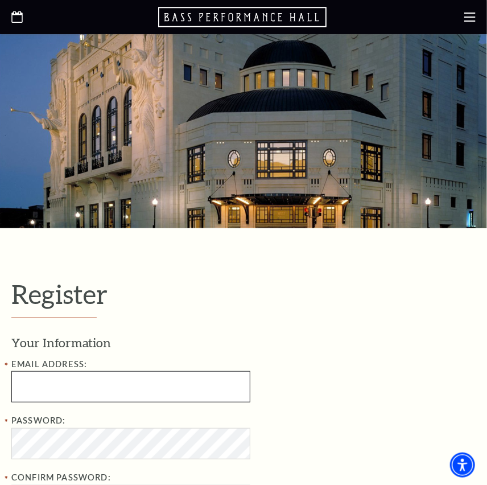
click at [88, 385] on input "Email Address:" at bounding box center [130, 386] width 239 height 31
type input "[EMAIL_ADDRESS][DOMAIN_NAME]"
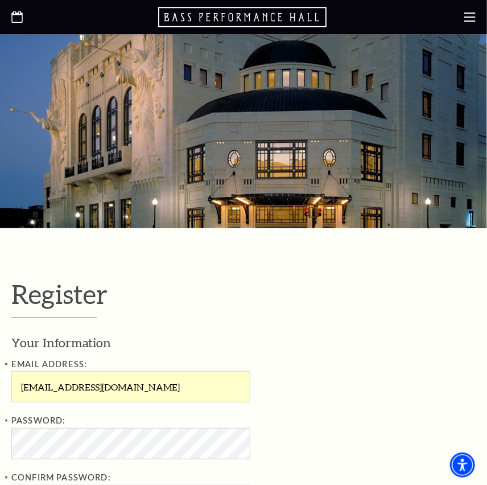
type input "[PERSON_NAME]"
type input "[PHONE_NUMBER]"
type input "[PERSON_NAME]"
type input "76210-3036"
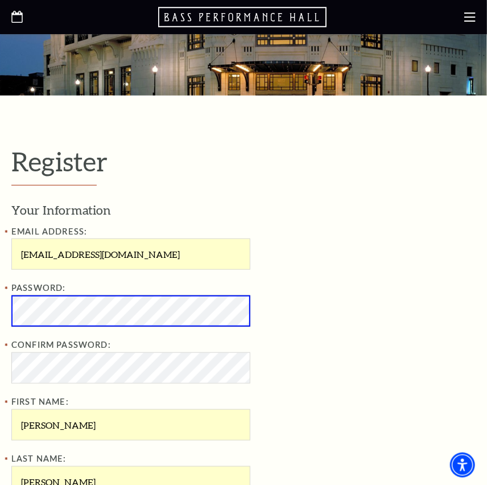
scroll to position [151, 0]
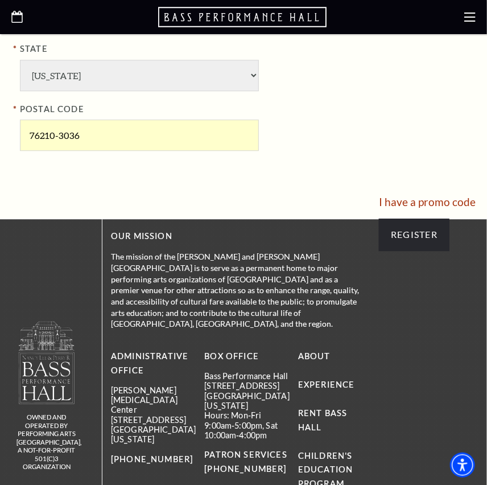
scroll to position [948, 0]
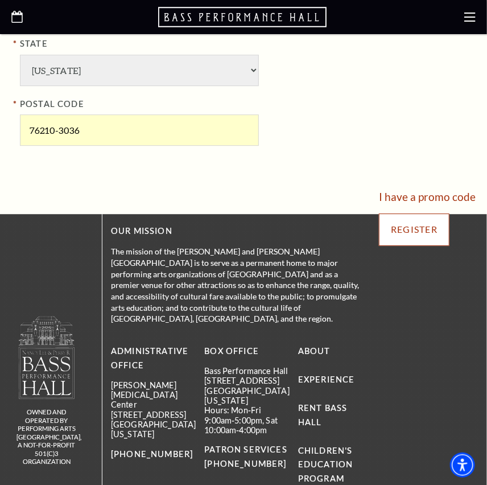
click at [413, 223] on input "Register" at bounding box center [414, 229] width 71 height 32
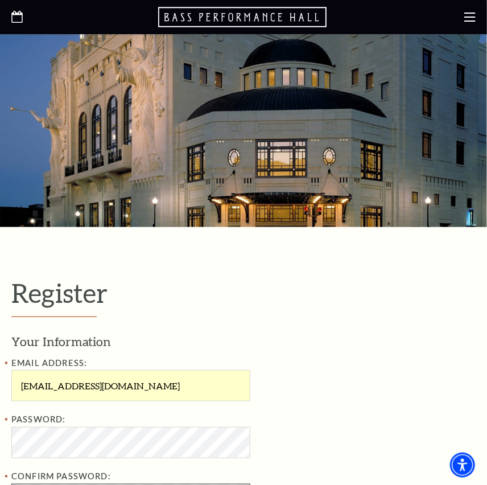
scroll to position [0, 0]
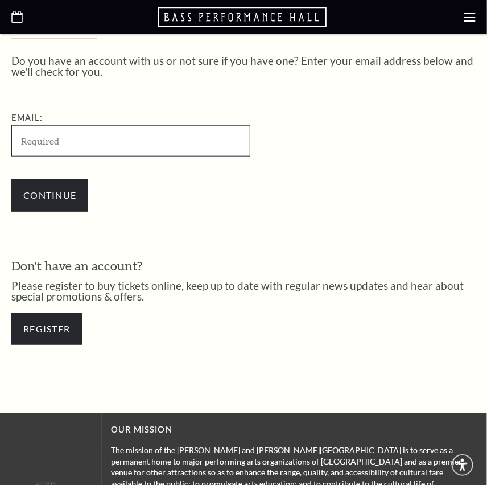
type input "[EMAIL_ADDRESS][DOMAIN_NAME]"
